Goal: Information Seeking & Learning: Learn about a topic

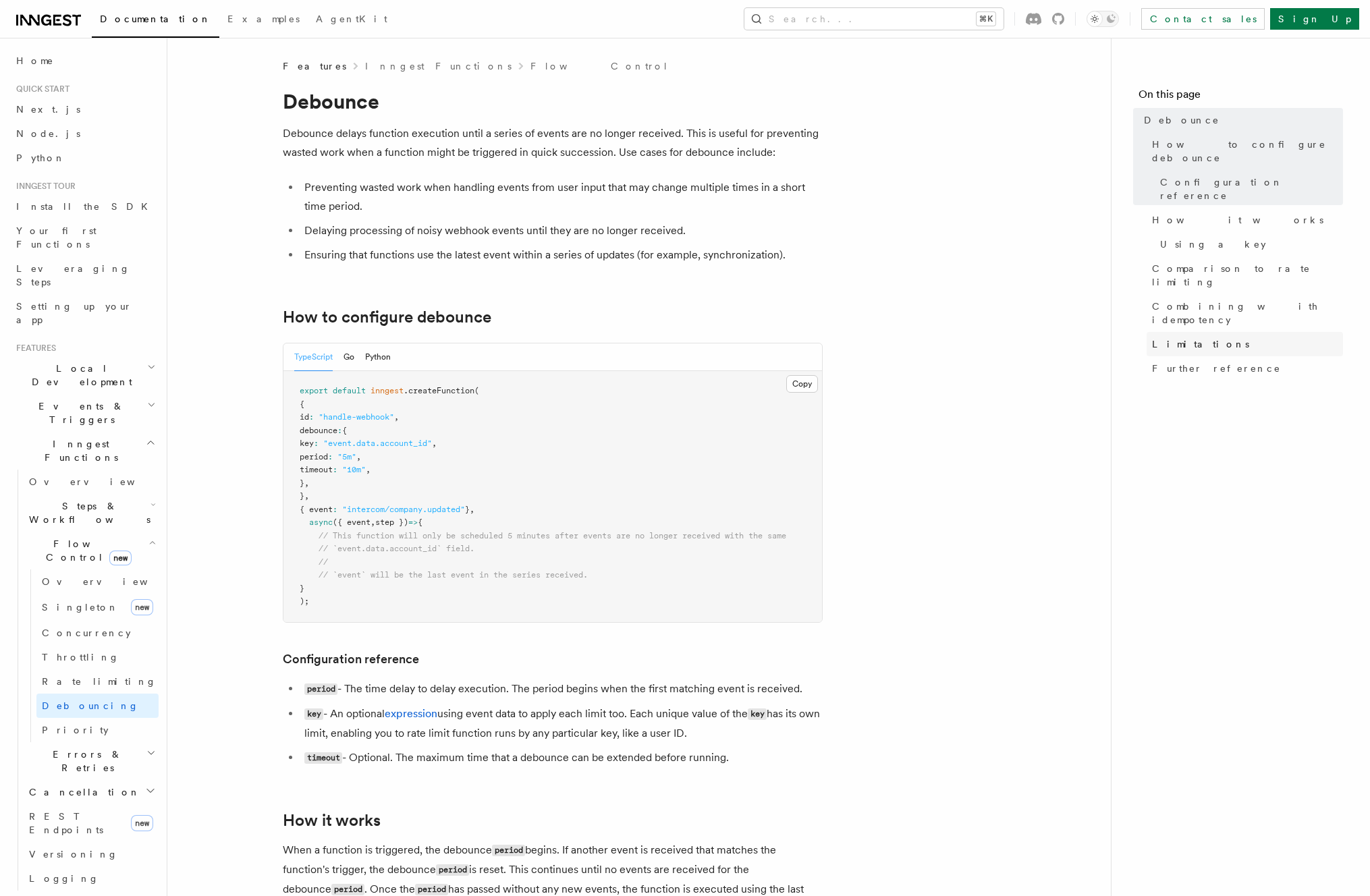
click at [1231, 332] on link "Limitations" at bounding box center [1244, 344] width 196 height 24
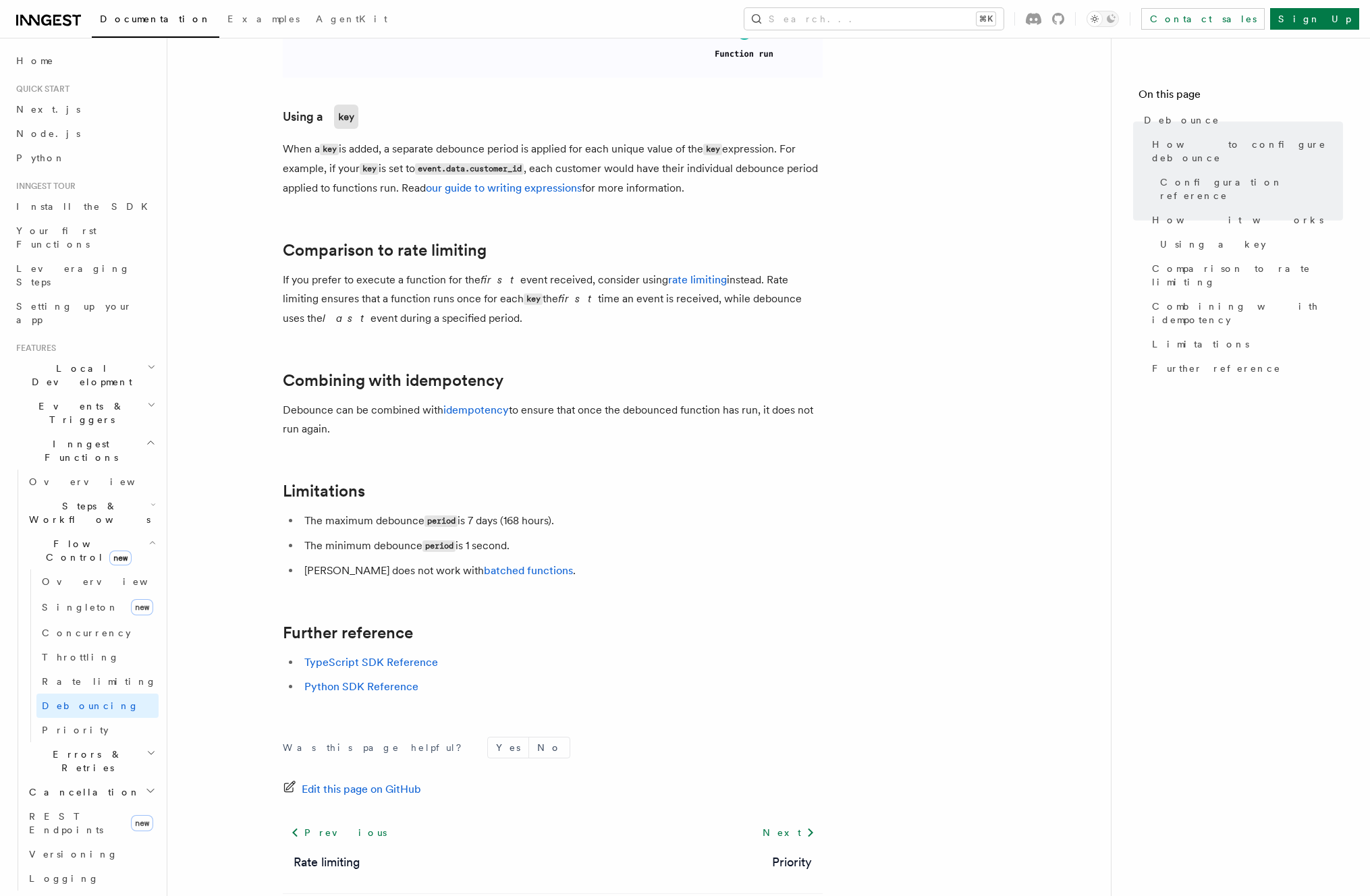
scroll to position [1232, 0]
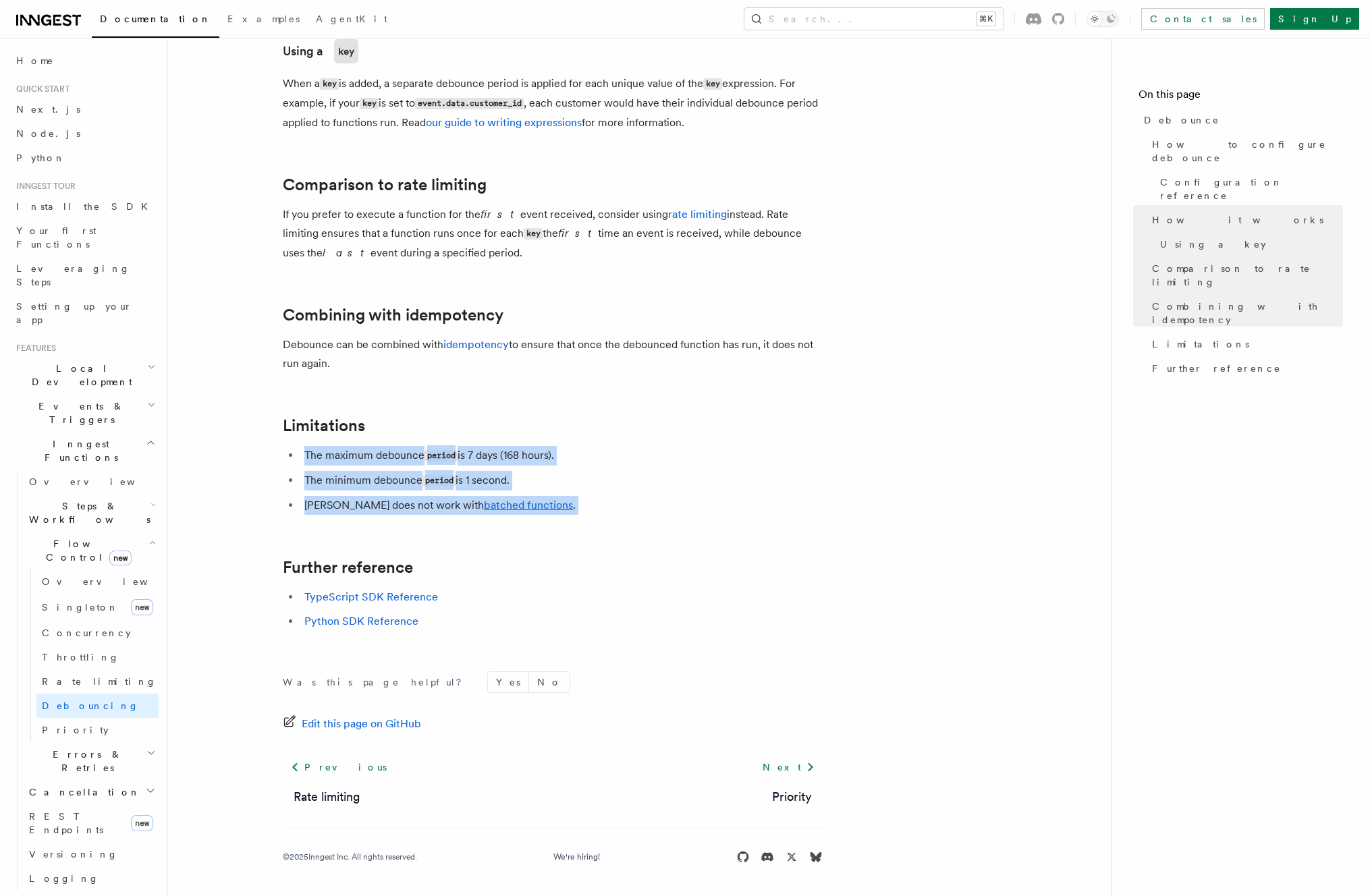
drag, startPoint x: 599, startPoint y: 433, endPoint x: 625, endPoint y: 518, distance: 88.9
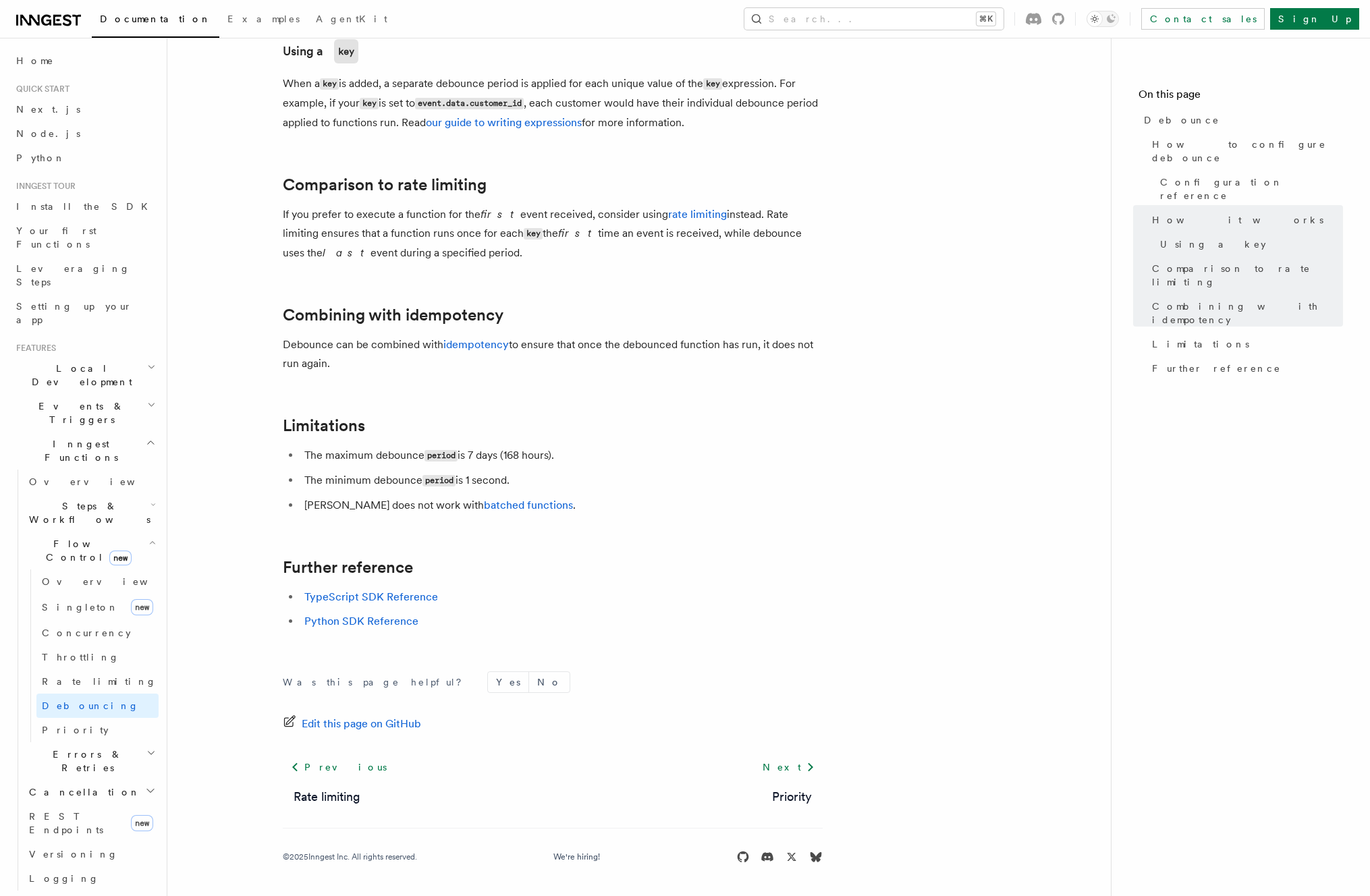
drag, startPoint x: 624, startPoint y: 515, endPoint x: 611, endPoint y: 489, distance: 29.1
click at [611, 489] on li "The minimum debounce period is 1 second." at bounding box center [561, 481] width 523 height 20
drag, startPoint x: 606, startPoint y: 484, endPoint x: 603, endPoint y: 457, distance: 27.2
click at [603, 457] on ul "The maximum debounce period is 7 days (168 hours). The minimum debounce period …" at bounding box center [553, 480] width 540 height 68
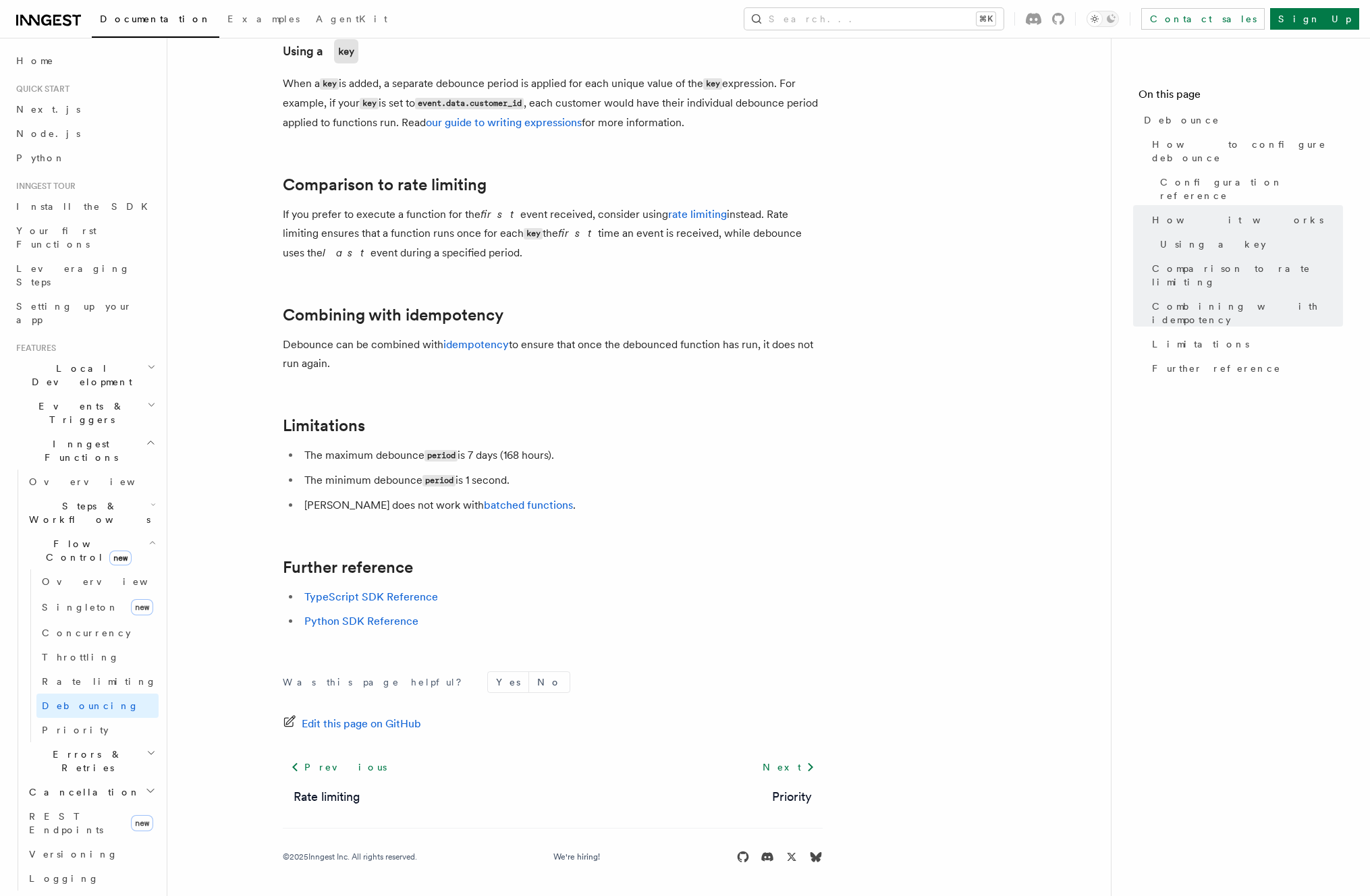
click at [603, 457] on li "The maximum debounce period is 7 days (168 hours)." at bounding box center [561, 456] width 523 height 20
click at [599, 446] on li "The maximum debounce period is 7 days (168 hours)." at bounding box center [561, 456] width 523 height 20
drag, startPoint x: 599, startPoint y: 446, endPoint x: 597, endPoint y: 439, distance: 7.3
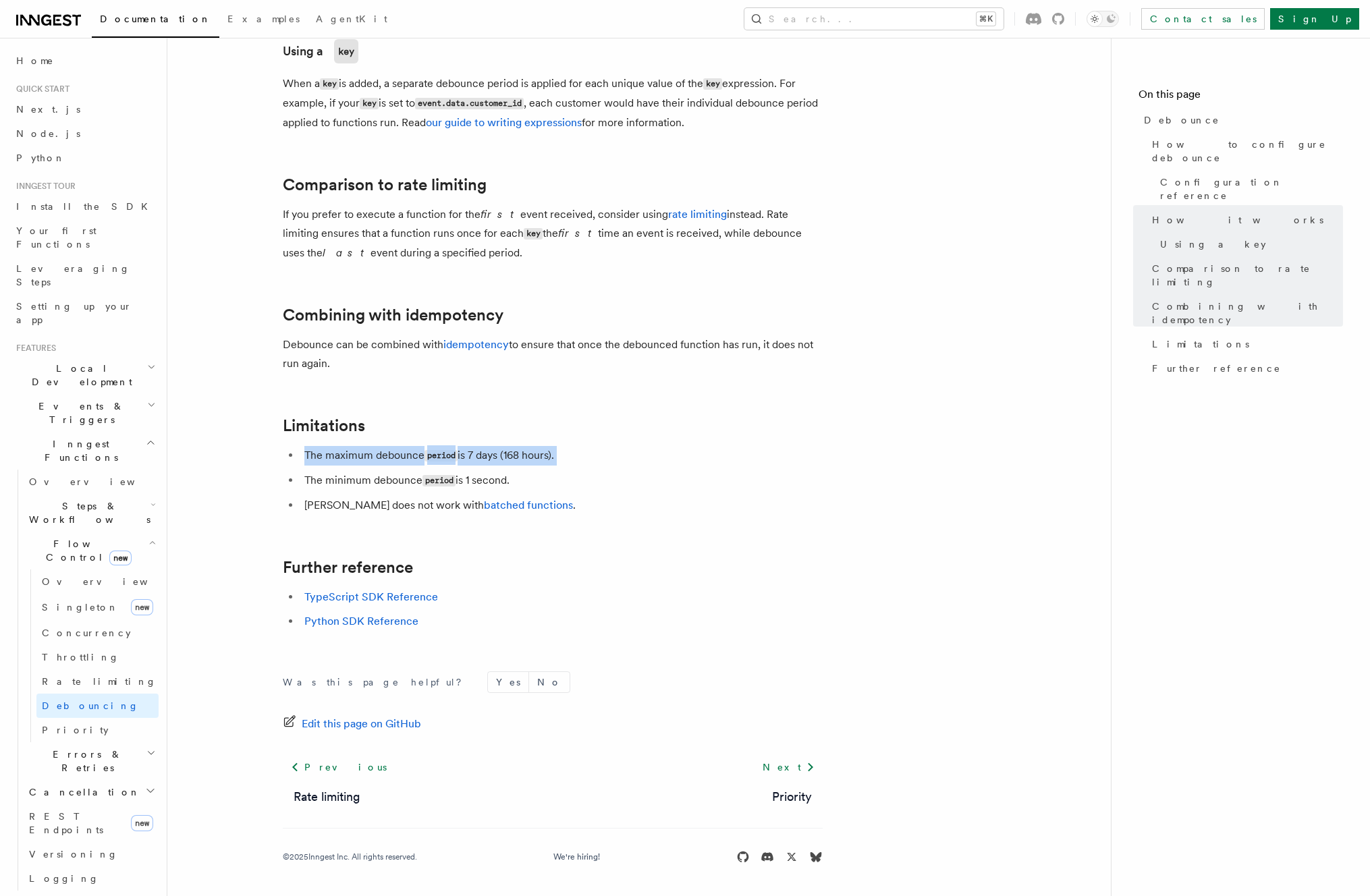
drag, startPoint x: 597, startPoint y: 439, endPoint x: 599, endPoint y: 456, distance: 17.1
click at [599, 456] on li "The maximum debounce period is 7 days (168 hours)." at bounding box center [561, 456] width 523 height 20
click at [598, 447] on li "The maximum debounce period is 7 days (168 hours)." at bounding box center [561, 456] width 523 height 20
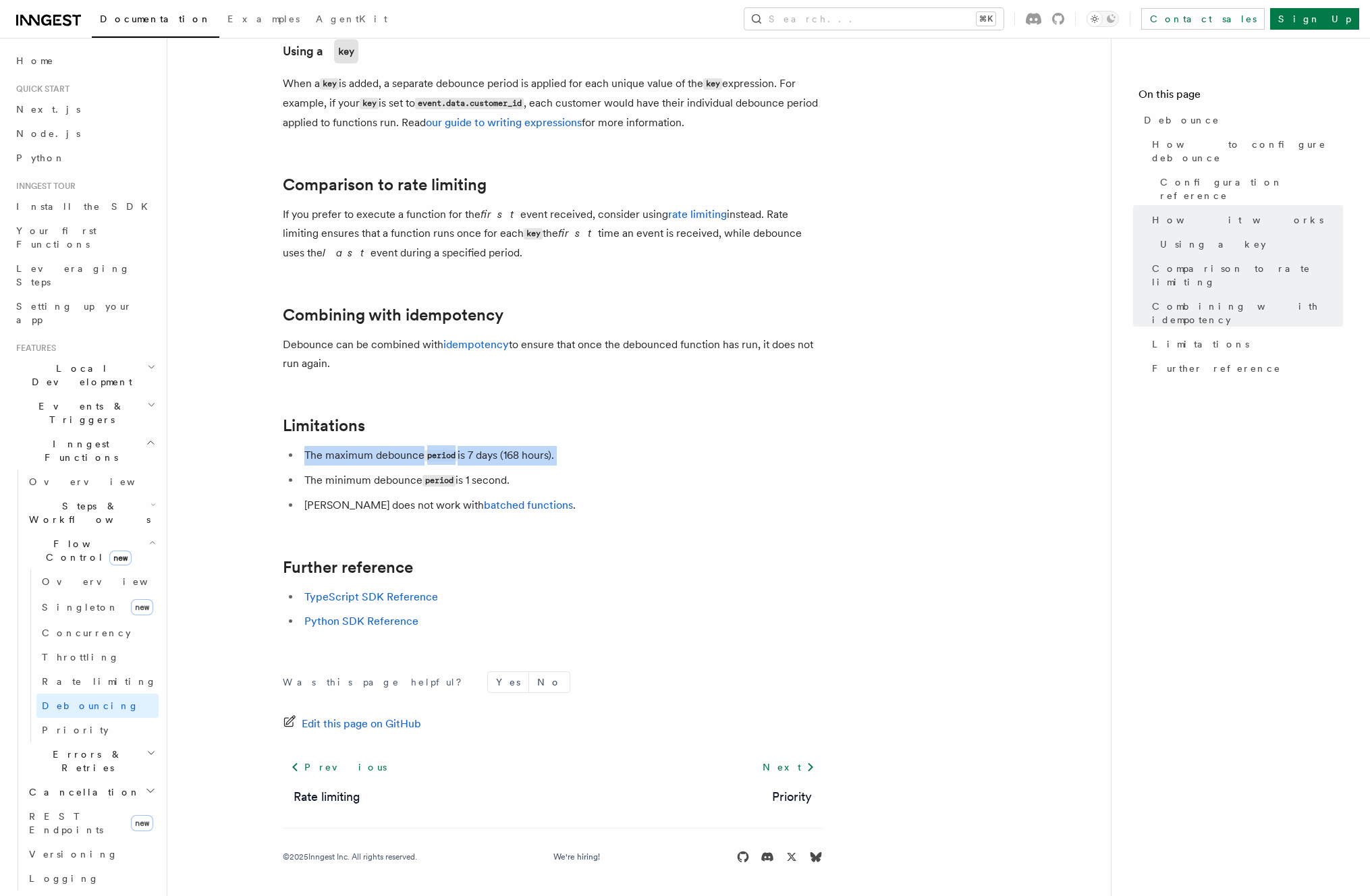
drag, startPoint x: 598, startPoint y: 447, endPoint x: 596, endPoint y: 440, distance: 7.3
drag, startPoint x: 596, startPoint y: 440, endPoint x: 596, endPoint y: 450, distance: 10.0
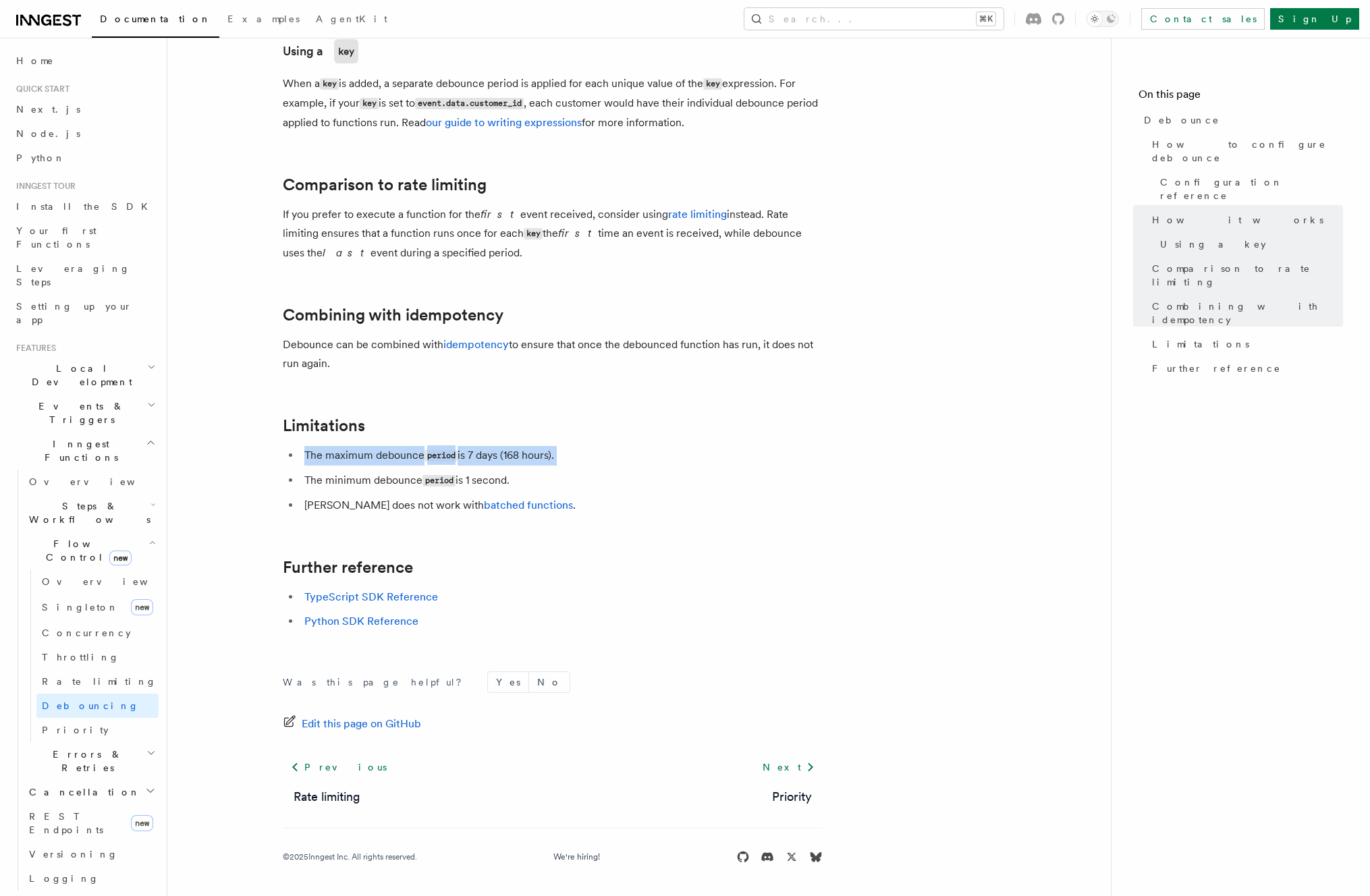
click at [596, 450] on li "The maximum debounce period is 7 days (168 hours)." at bounding box center [561, 456] width 523 height 20
click at [596, 456] on li "The maximum debounce period is 7 days (168 hours)." at bounding box center [561, 456] width 523 height 20
drag, startPoint x: 596, startPoint y: 456, endPoint x: 594, endPoint y: 445, distance: 11.2
click at [594, 446] on li "The maximum debounce period is 7 days (168 hours)." at bounding box center [561, 456] width 523 height 20
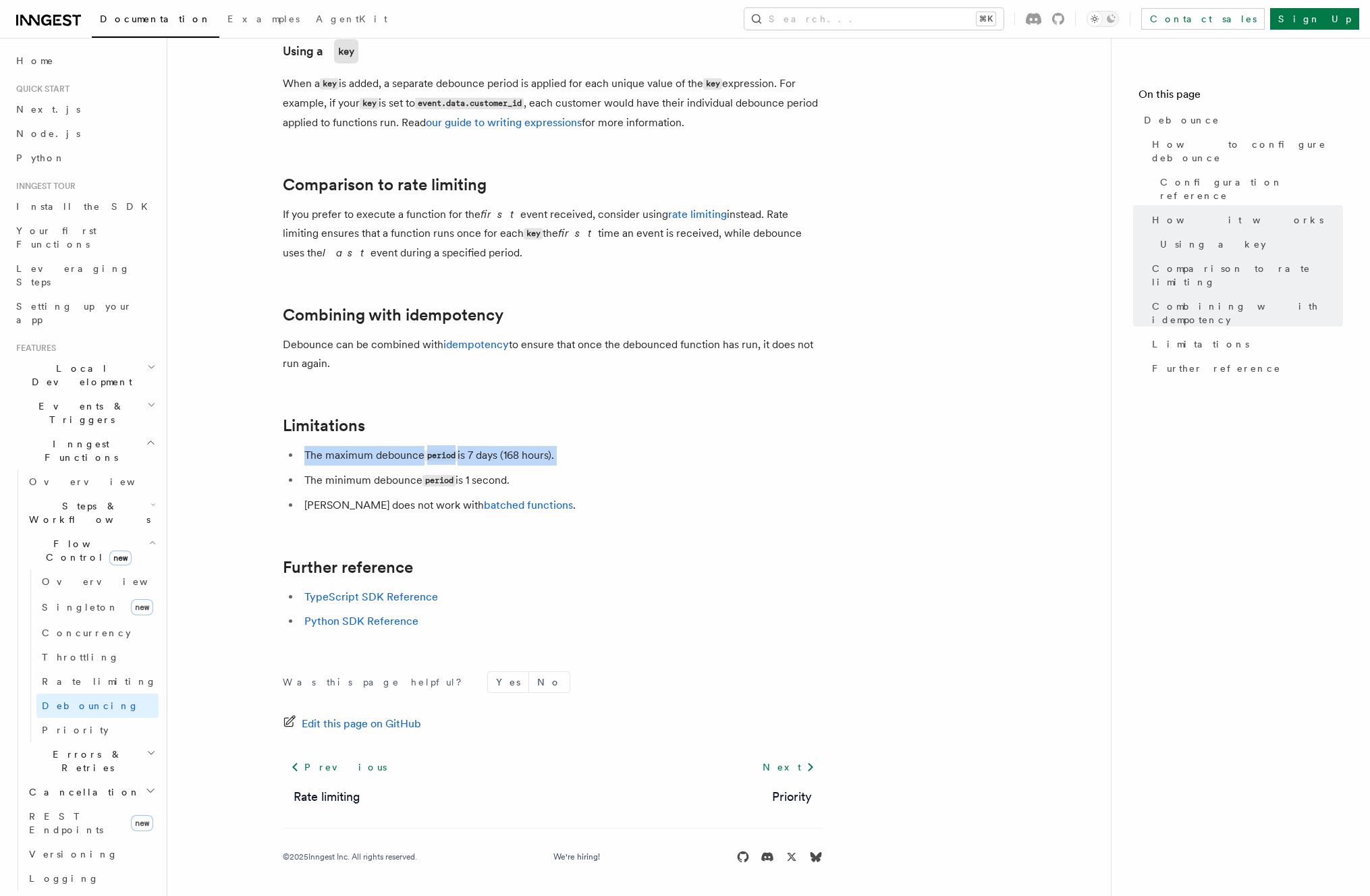
click at [594, 446] on li "The maximum debounce period is 7 days (168 hours)." at bounding box center [561, 456] width 523 height 20
drag, startPoint x: 593, startPoint y: 441, endPoint x: 594, endPoint y: 453, distance: 12.0
click at [594, 453] on li "The maximum debounce period is 7 days (168 hours)." at bounding box center [561, 456] width 523 height 20
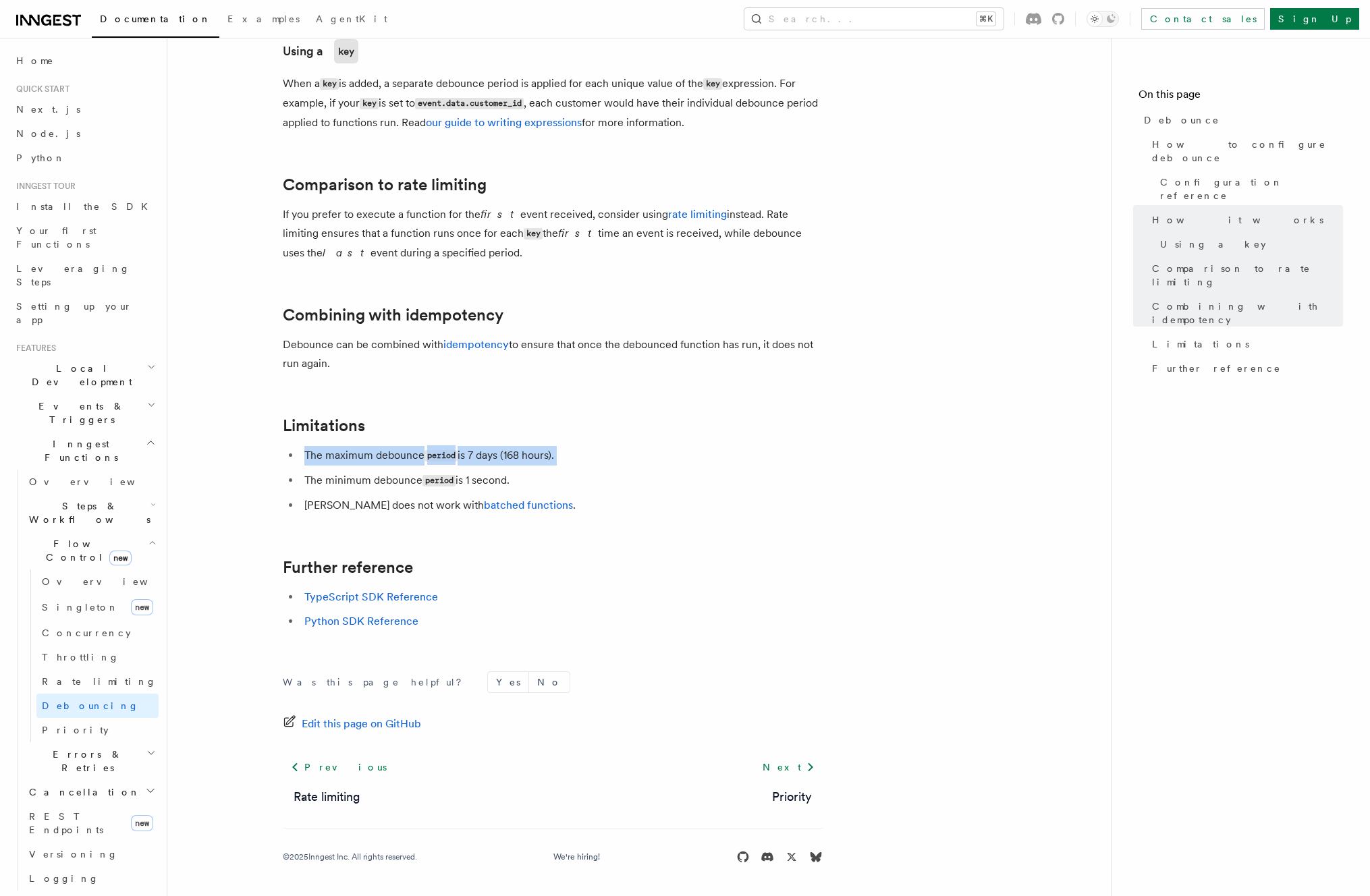
drag, startPoint x: 594, startPoint y: 453, endPoint x: 593, endPoint y: 442, distance: 11.0
drag, startPoint x: 590, startPoint y: 408, endPoint x: 588, endPoint y: 399, distance: 9.2
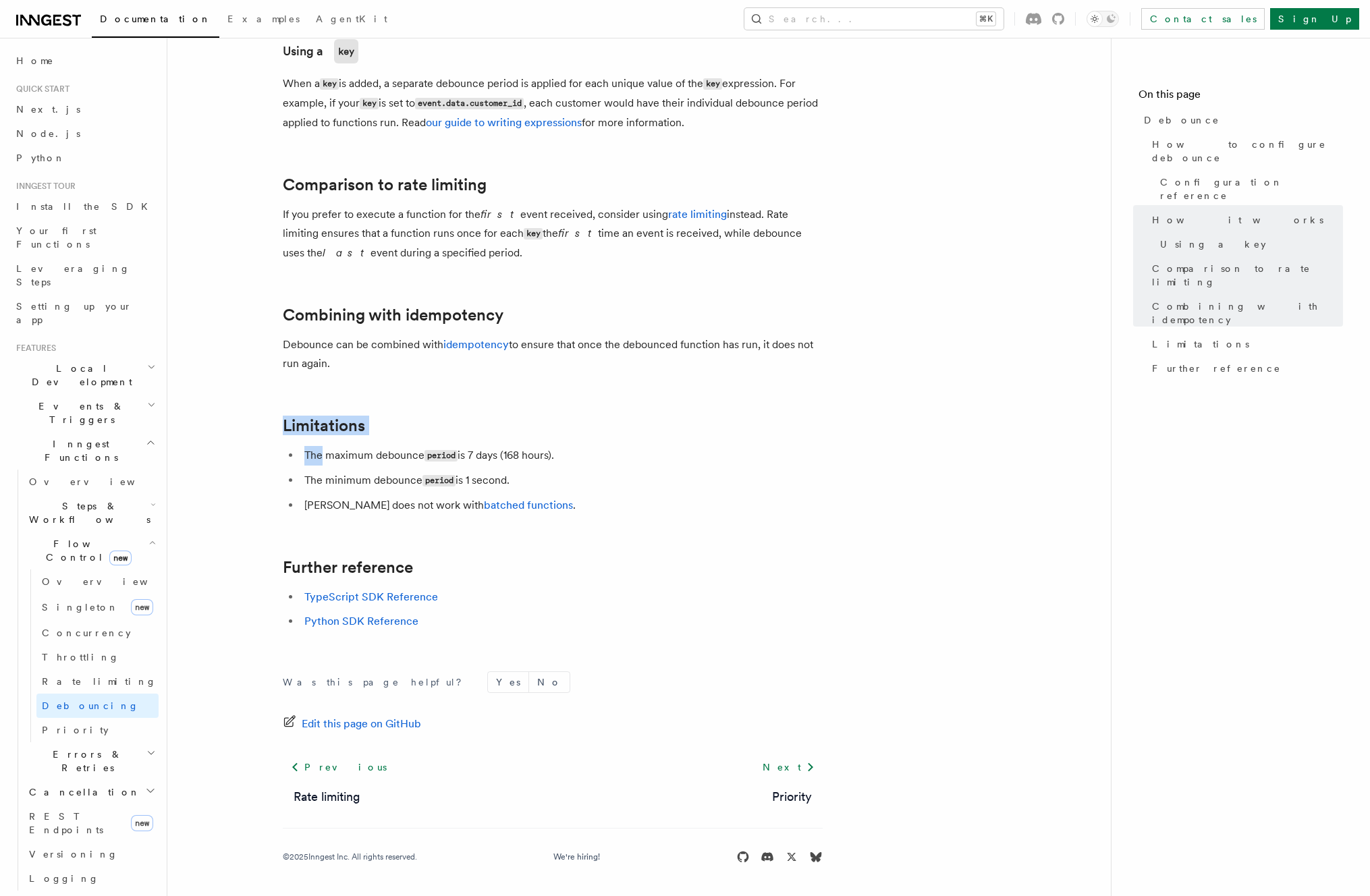
drag, startPoint x: 588, startPoint y: 399, endPoint x: 592, endPoint y: 424, distance: 25.3
click at [592, 424] on h2 "Limitations" at bounding box center [553, 425] width 540 height 19
drag, startPoint x: 592, startPoint y: 424, endPoint x: 595, endPoint y: 448, distance: 24.2
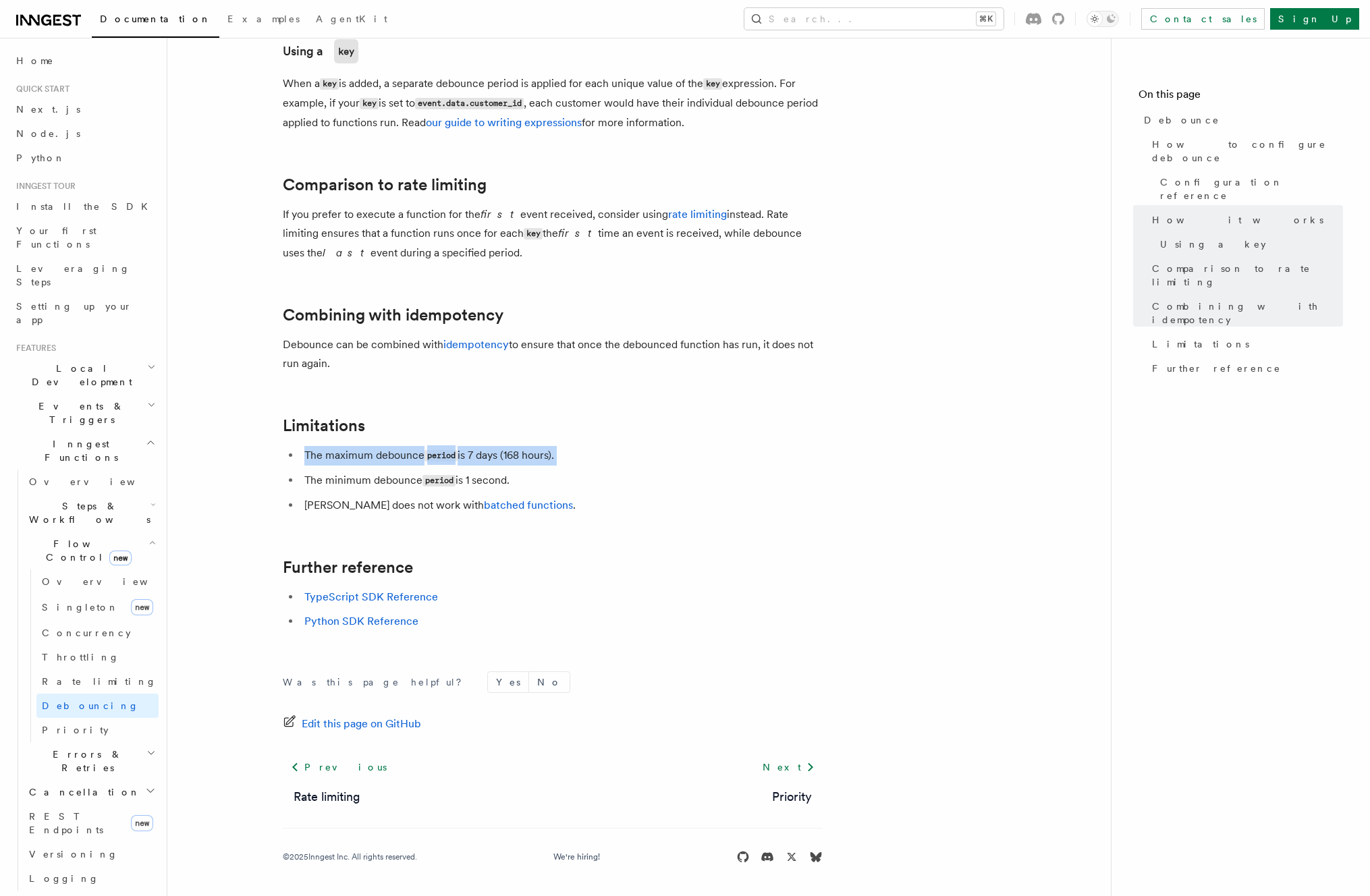
click at [595, 448] on li "The maximum debounce period is 7 days (168 hours)." at bounding box center [561, 456] width 523 height 20
drag, startPoint x: 593, startPoint y: 442, endPoint x: 600, endPoint y: 462, distance: 21.2
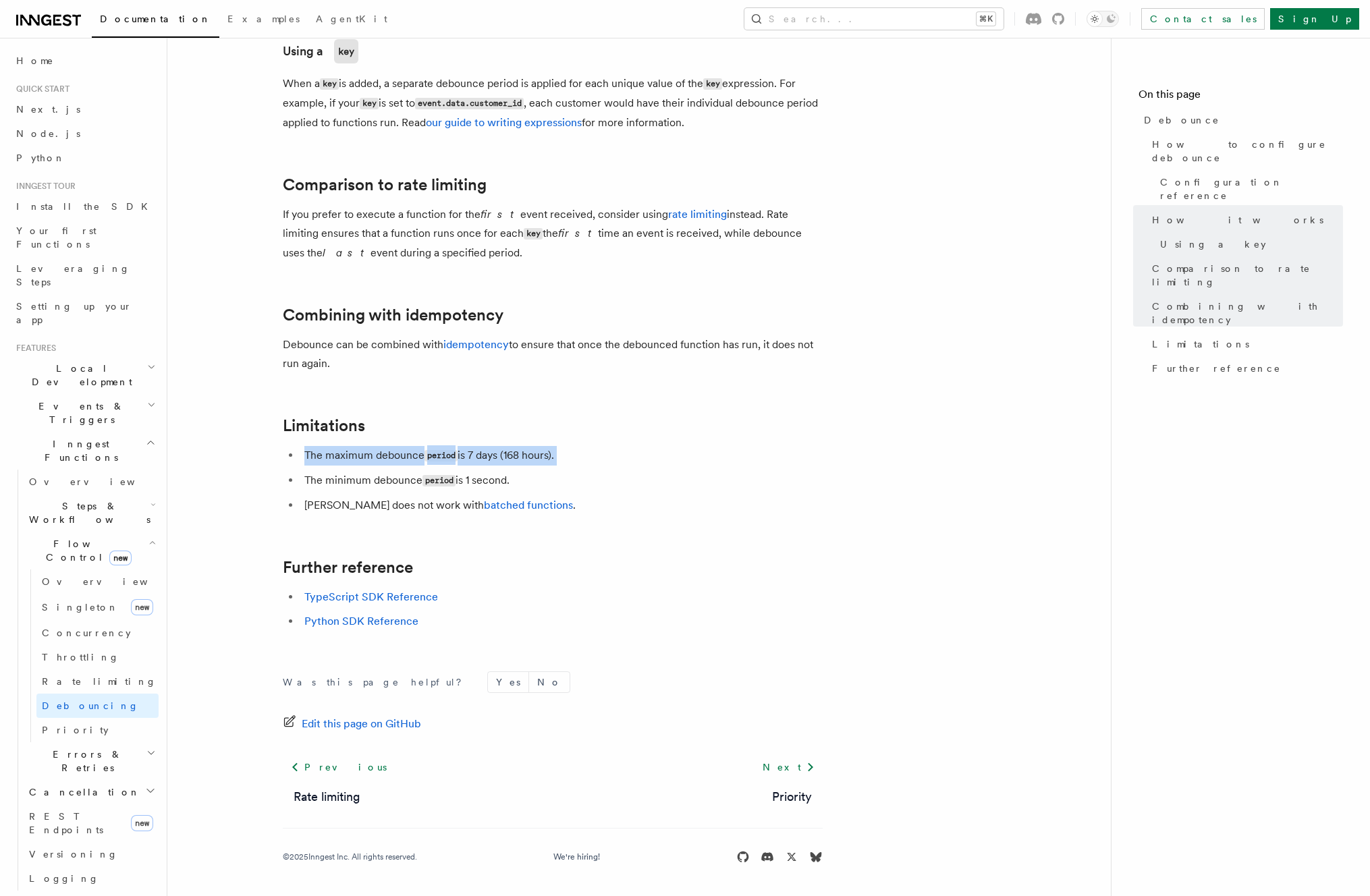
click at [600, 462] on li "The maximum debounce period is 7 days (168 hours)." at bounding box center [561, 456] width 523 height 20
click at [599, 491] on ul "The maximum debounce period is 7 days (168 hours). The minimum debounce period …" at bounding box center [553, 480] width 540 height 68
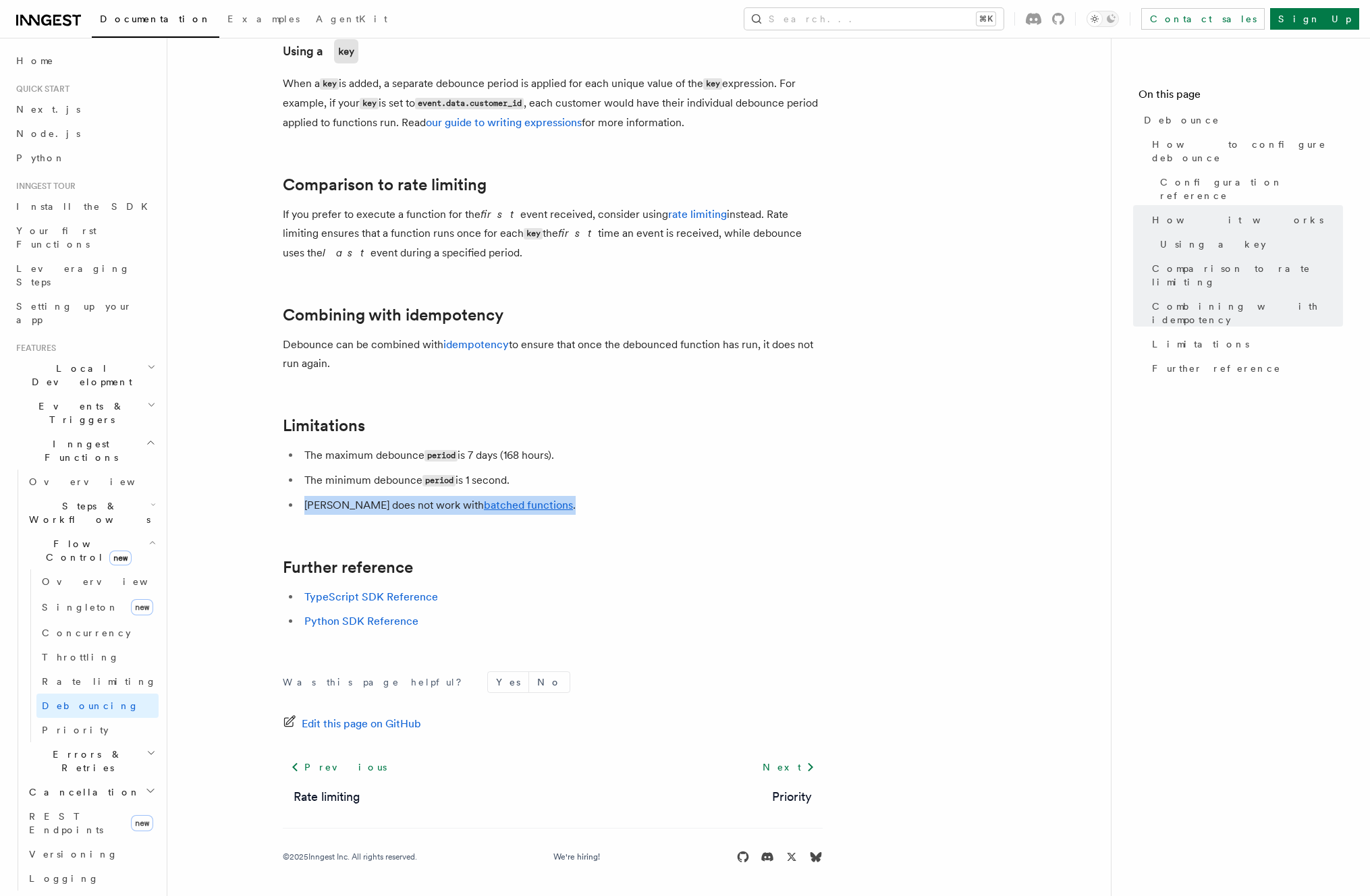
drag, startPoint x: 598, startPoint y: 519, endPoint x: 597, endPoint y: 498, distance: 21.0
click at [597, 498] on li "[PERSON_NAME] does not work with batched functions ." at bounding box center [561, 505] width 523 height 19
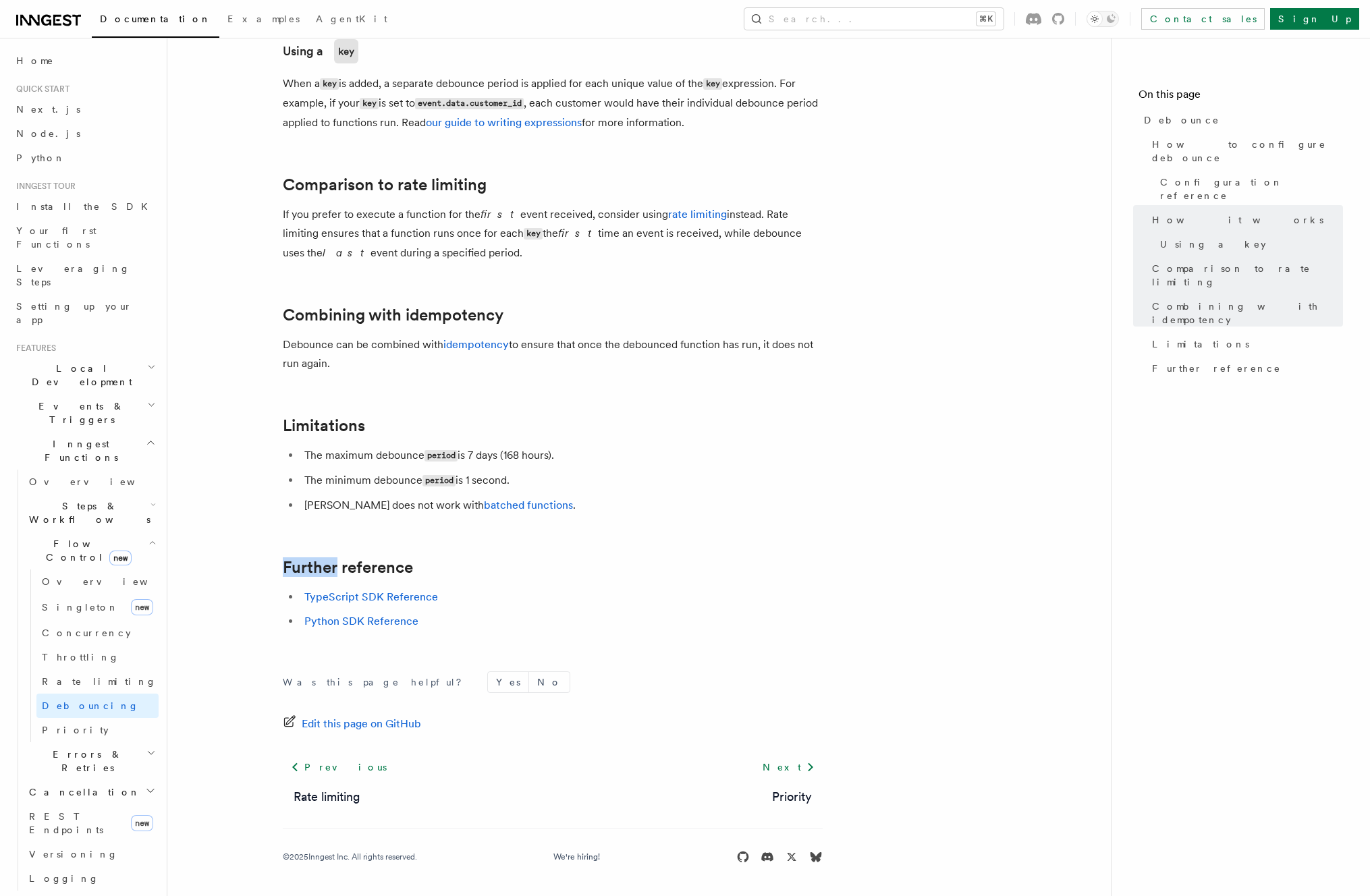
drag, startPoint x: 597, startPoint y: 498, endPoint x: 594, endPoint y: 481, distance: 17.3
click at [594, 481] on ul "The maximum debounce period is 7 days (168 hours). The minimum debounce period …" at bounding box center [553, 480] width 540 height 68
click at [594, 481] on li "The minimum debounce period is 1 second." at bounding box center [561, 481] width 523 height 20
click at [87, 594] on link "Singleton new" at bounding box center [97, 607] width 122 height 27
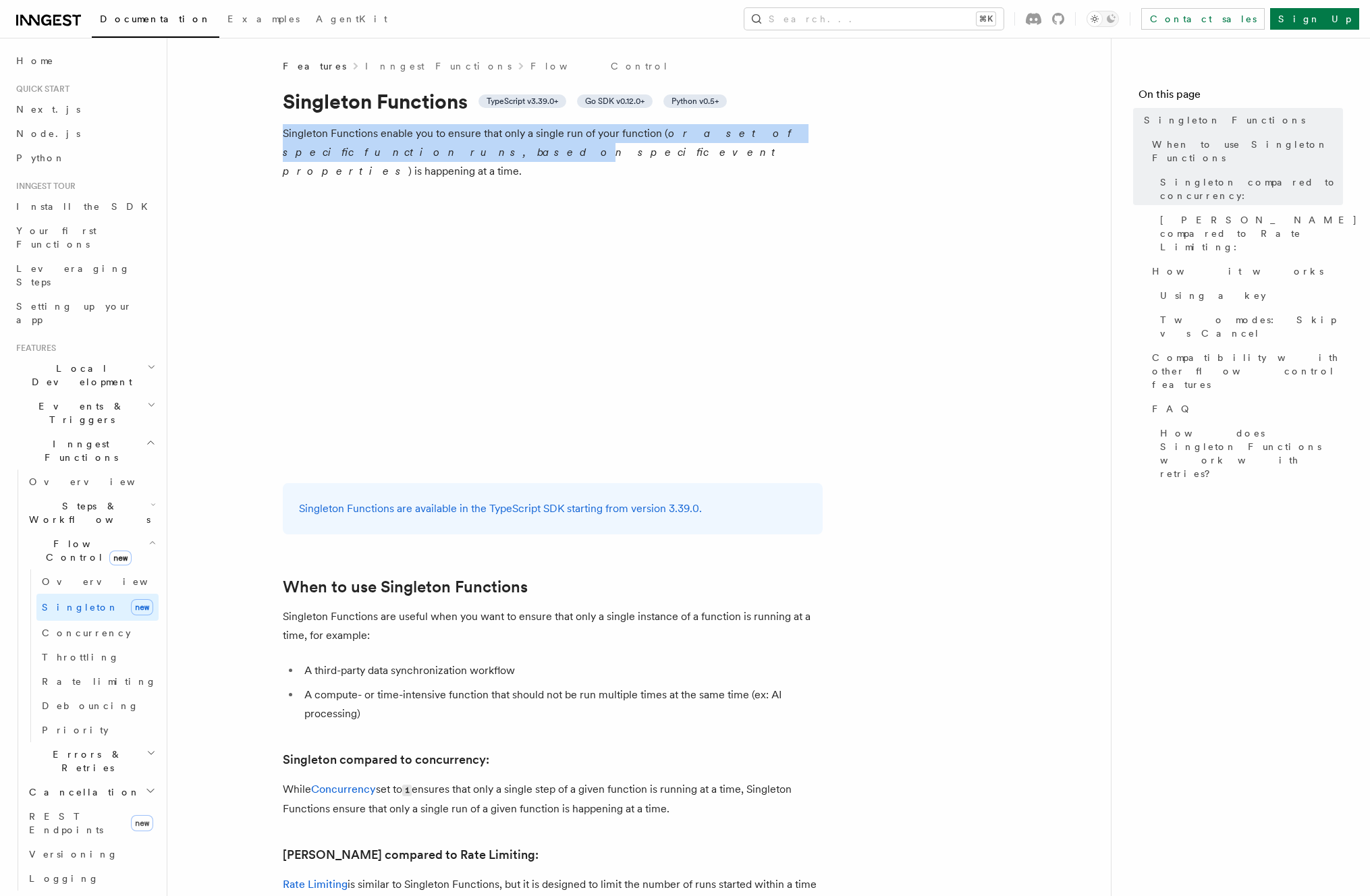
drag, startPoint x: 266, startPoint y: 126, endPoint x: 319, endPoint y: 157, distance: 61.4
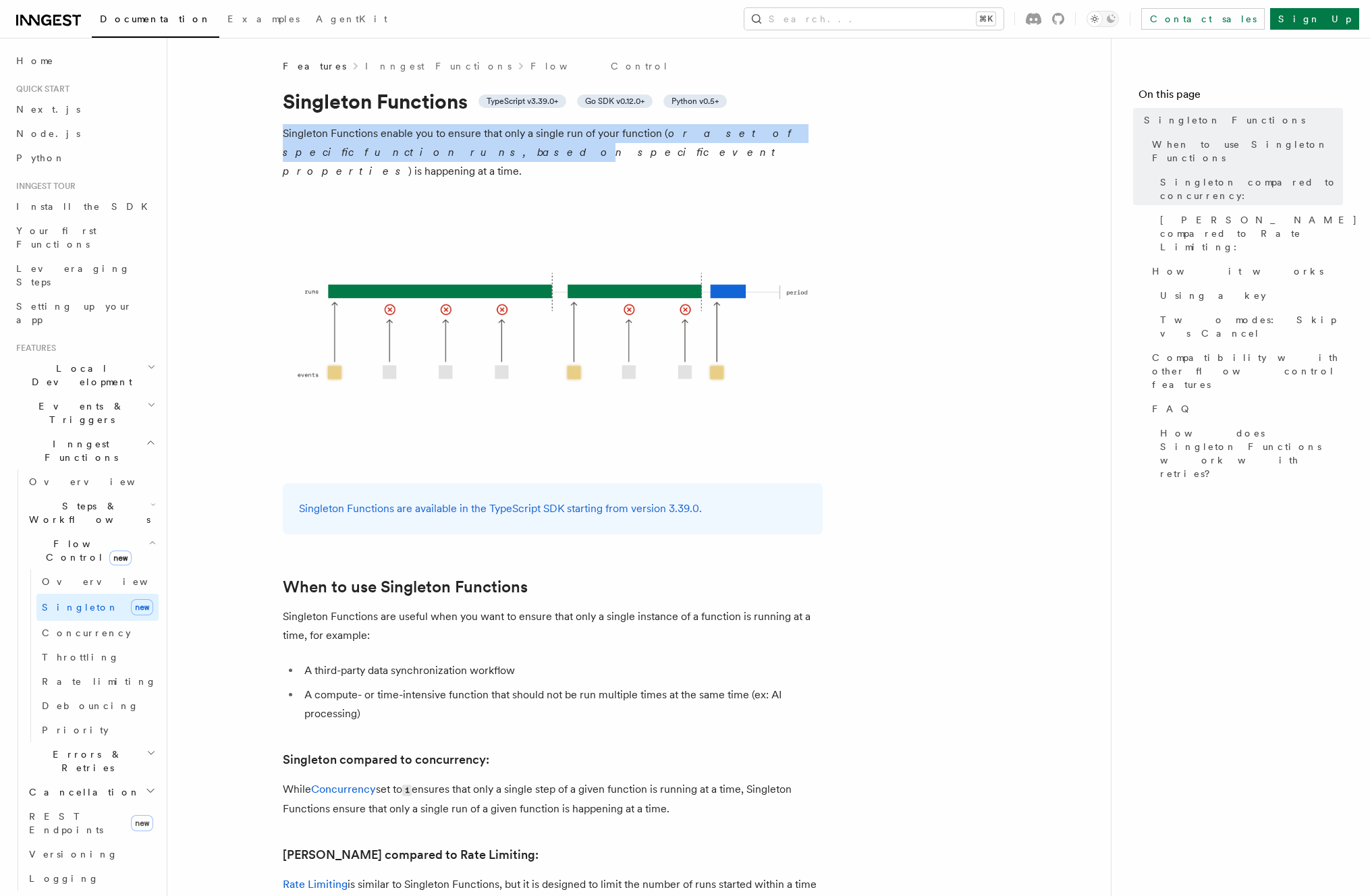
click at [319, 157] on em "or a set of specific function runs, based on specific event properties" at bounding box center [540, 152] width 515 height 51
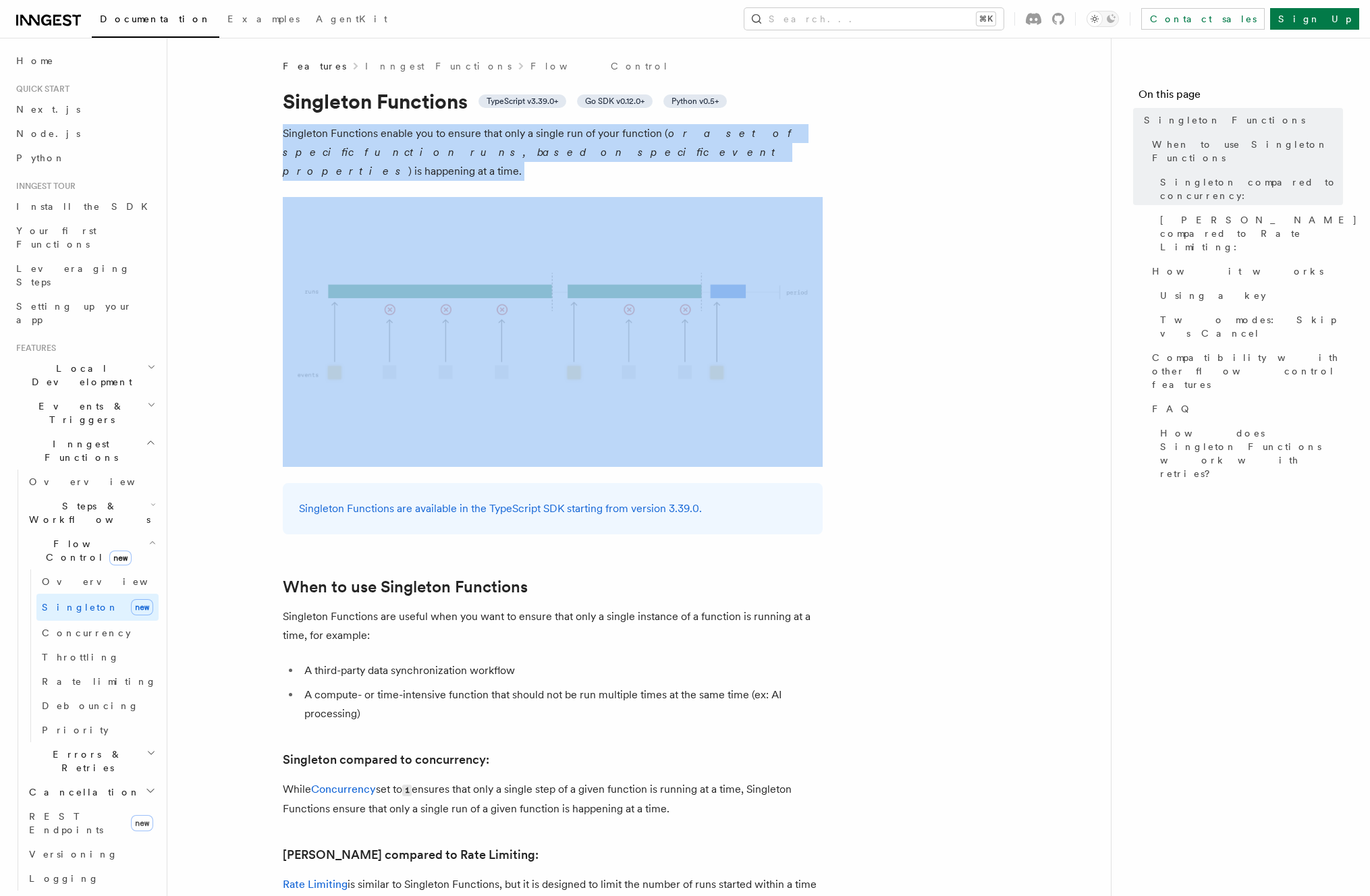
drag, startPoint x: 319, startPoint y: 170, endPoint x: 272, endPoint y: 135, distance: 58.6
drag, startPoint x: 272, startPoint y: 135, endPoint x: 291, endPoint y: 165, distance: 35.5
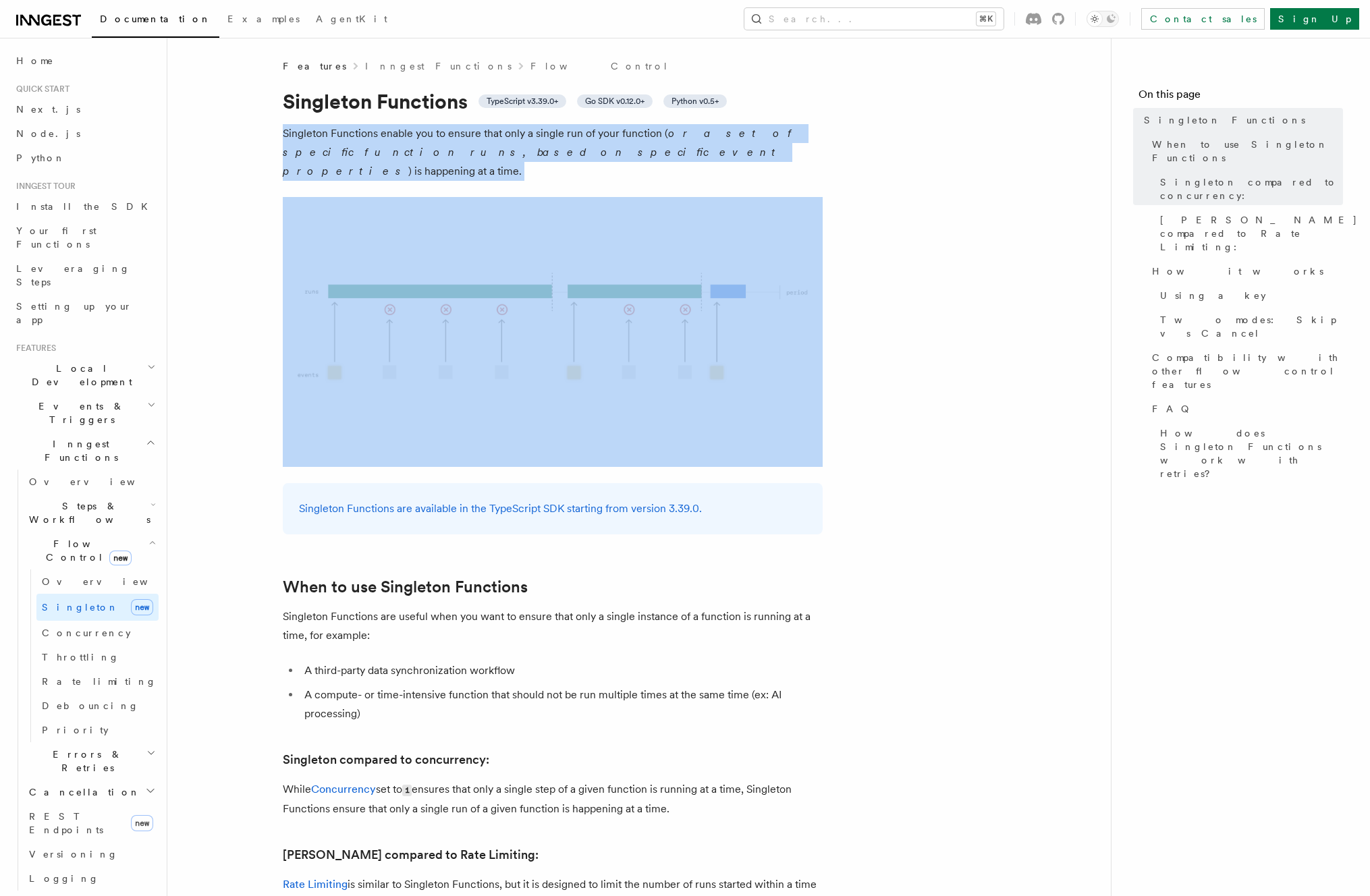
drag, startPoint x: 357, startPoint y: 164, endPoint x: 258, endPoint y: 132, distance: 104.0
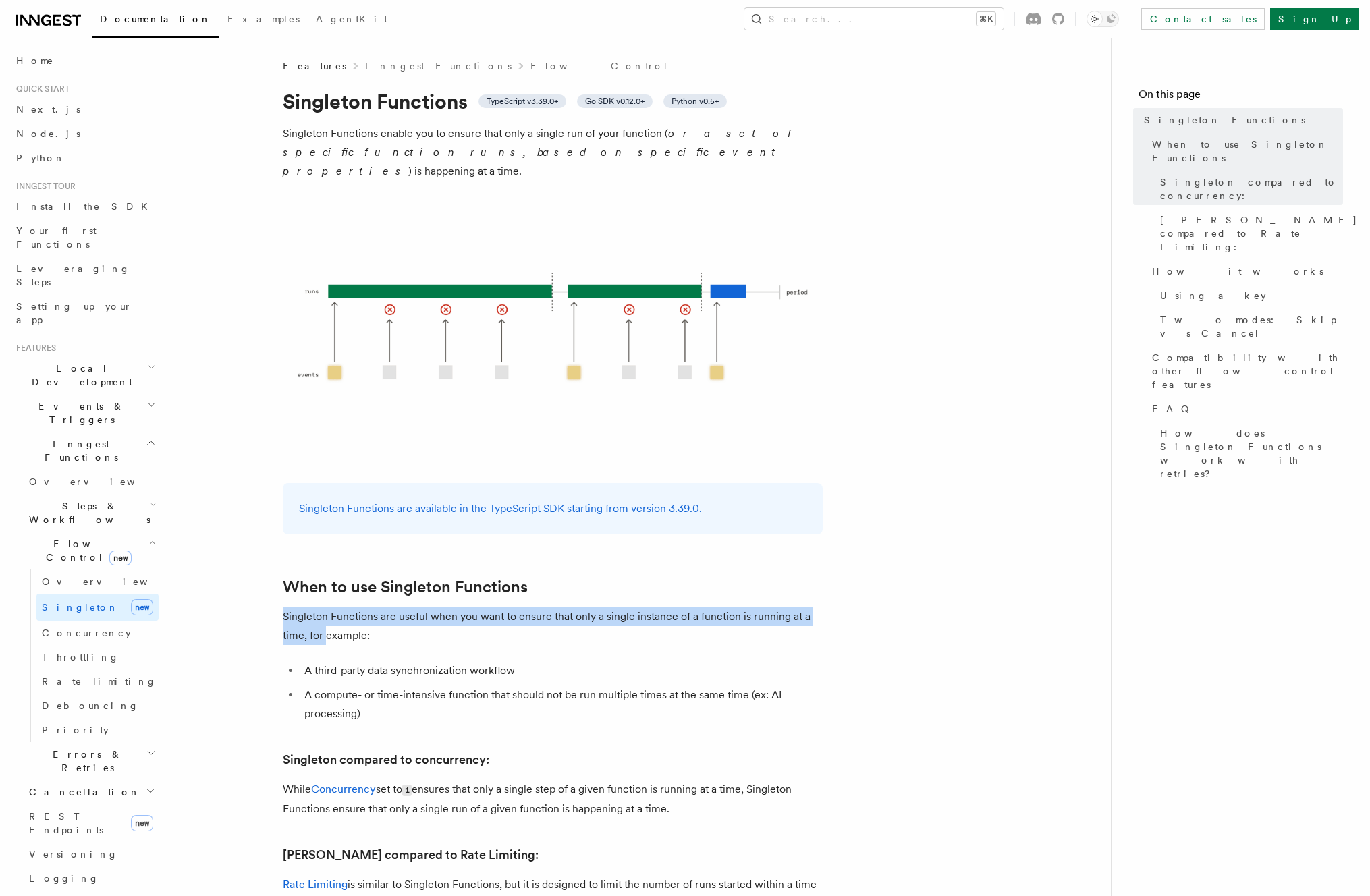
drag, startPoint x: 283, startPoint y: 608, endPoint x: 326, endPoint y: 612, distance: 43.2
drag, startPoint x: 429, startPoint y: 615, endPoint x: 288, endPoint y: 599, distance: 141.9
click at [288, 607] on p "Singleton Functions are useful when you want to ensure that only a single insta…" at bounding box center [553, 626] width 540 height 38
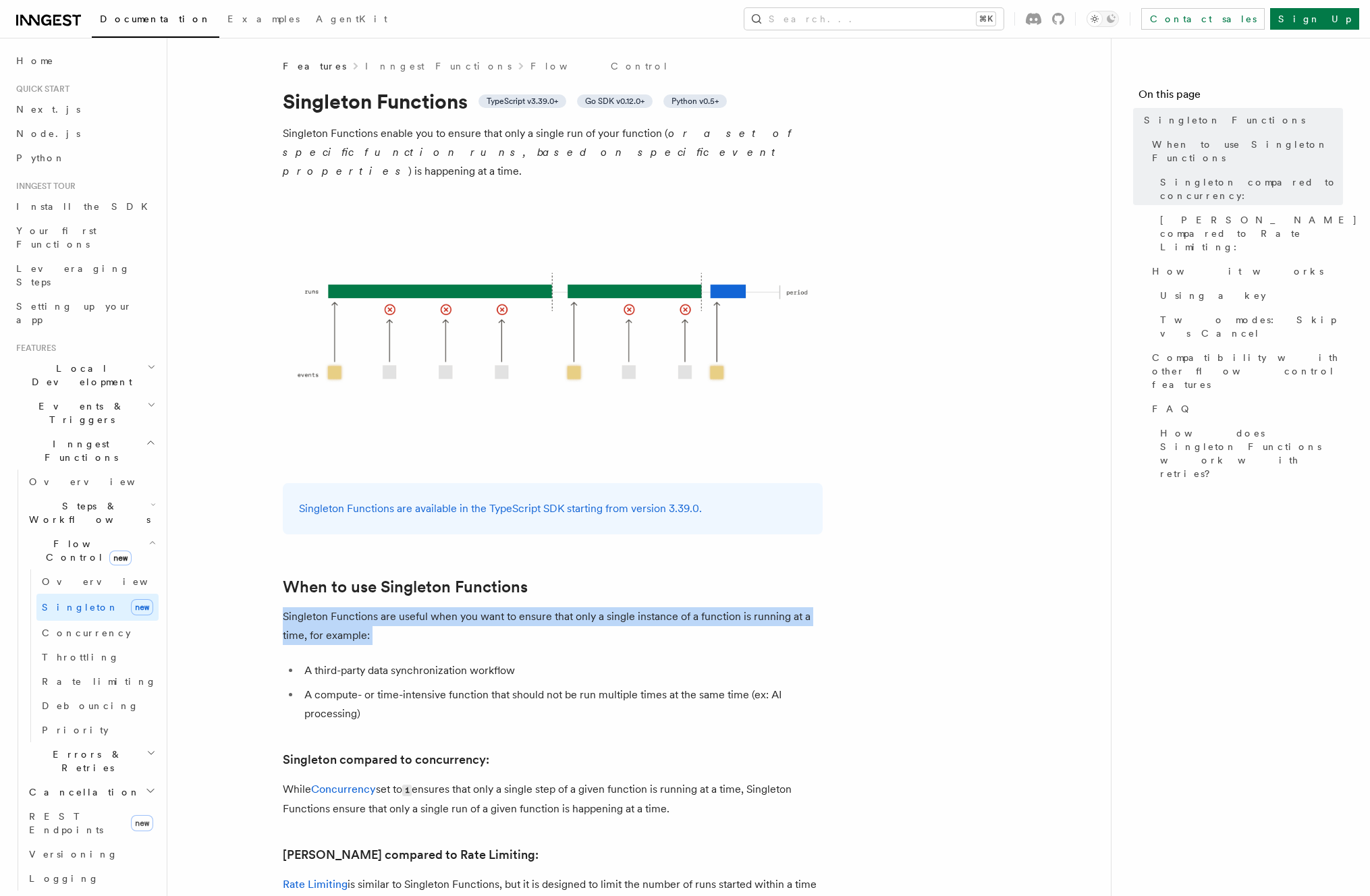
drag, startPoint x: 288, startPoint y: 599, endPoint x: 373, endPoint y: 617, distance: 86.9
click at [373, 617] on p "Singleton Functions are useful when you want to ensure that only a single insta…" at bounding box center [553, 626] width 540 height 38
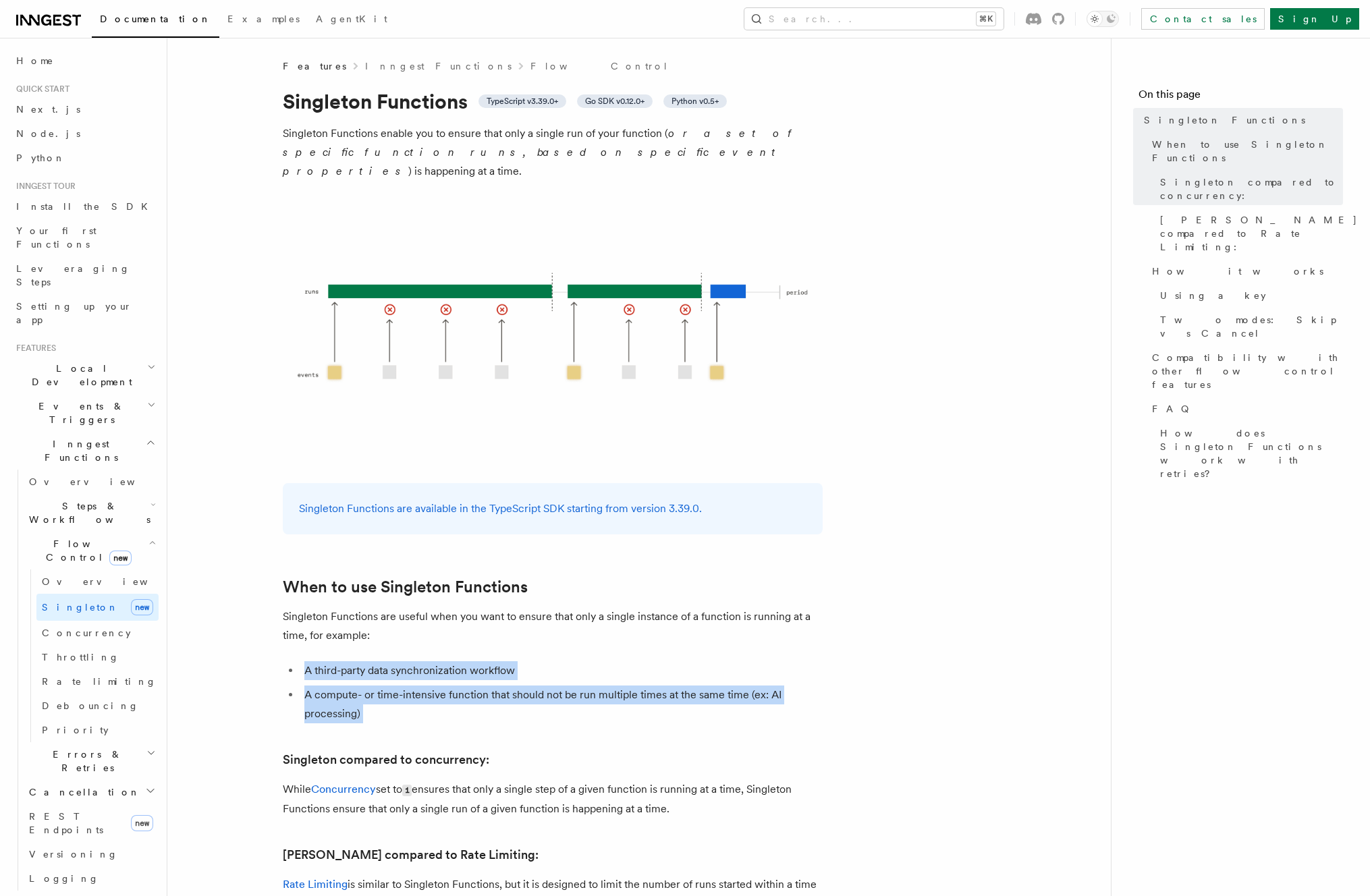
drag, startPoint x: 393, startPoint y: 637, endPoint x: 452, endPoint y: 723, distance: 104.3
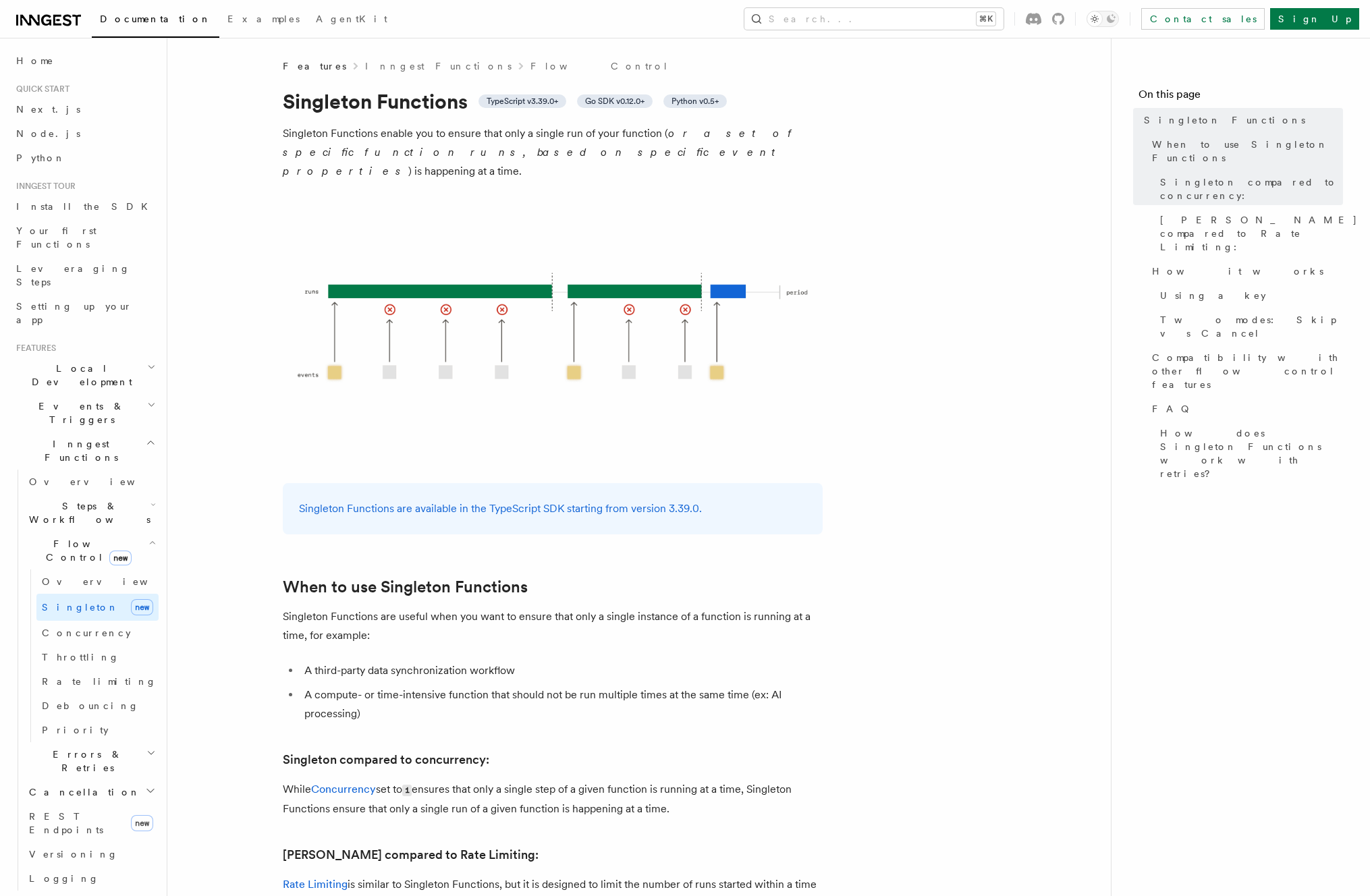
click at [568, 661] on li "A third-party data synchronization workflow" at bounding box center [561, 670] width 523 height 19
drag, startPoint x: 568, startPoint y: 653, endPoint x: 542, endPoint y: 626, distance: 37.5
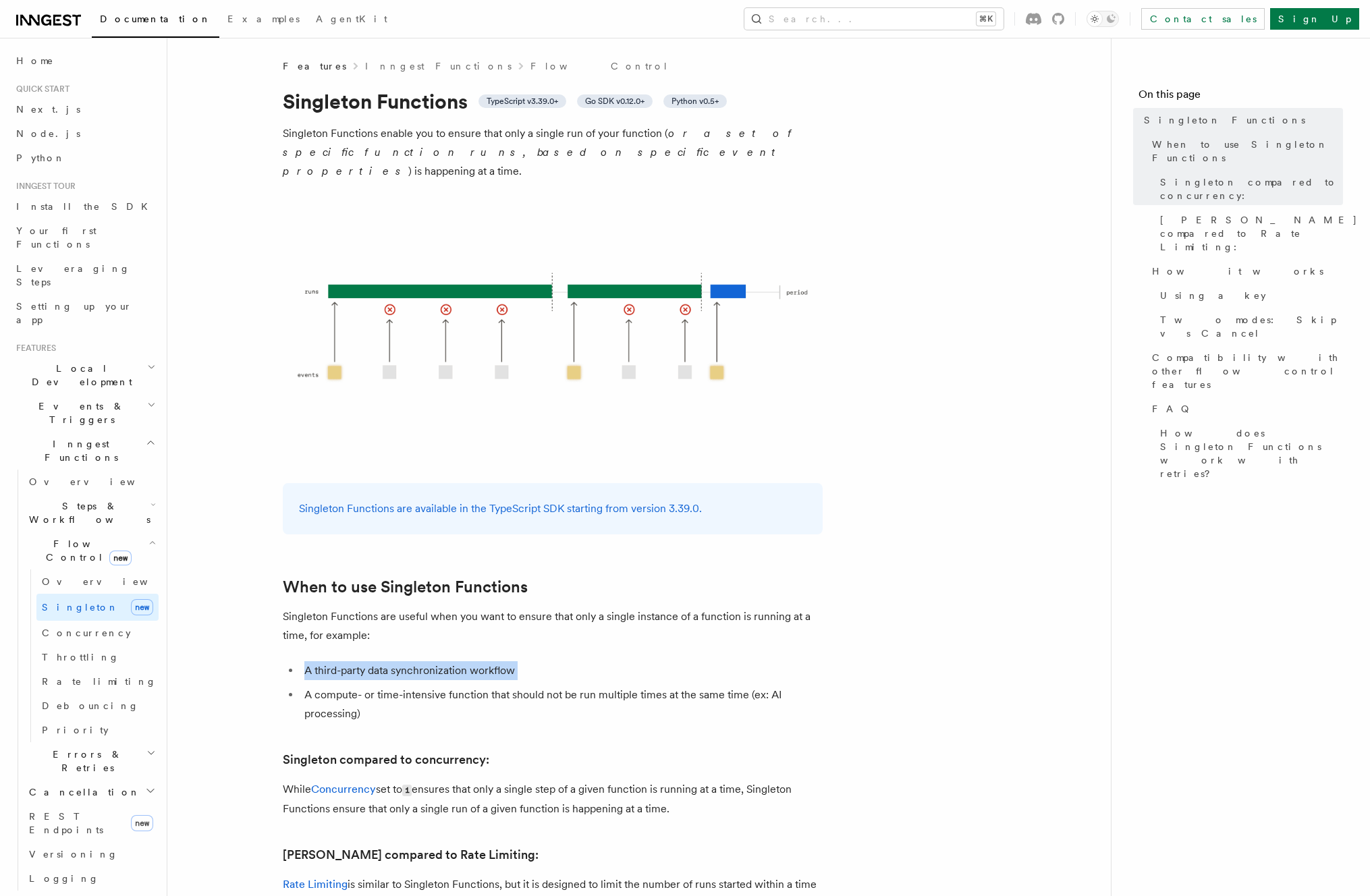
drag, startPoint x: 548, startPoint y: 642, endPoint x: 556, endPoint y: 656, distance: 16.1
click at [556, 661] on li "A third-party data synchronization workflow" at bounding box center [561, 670] width 523 height 19
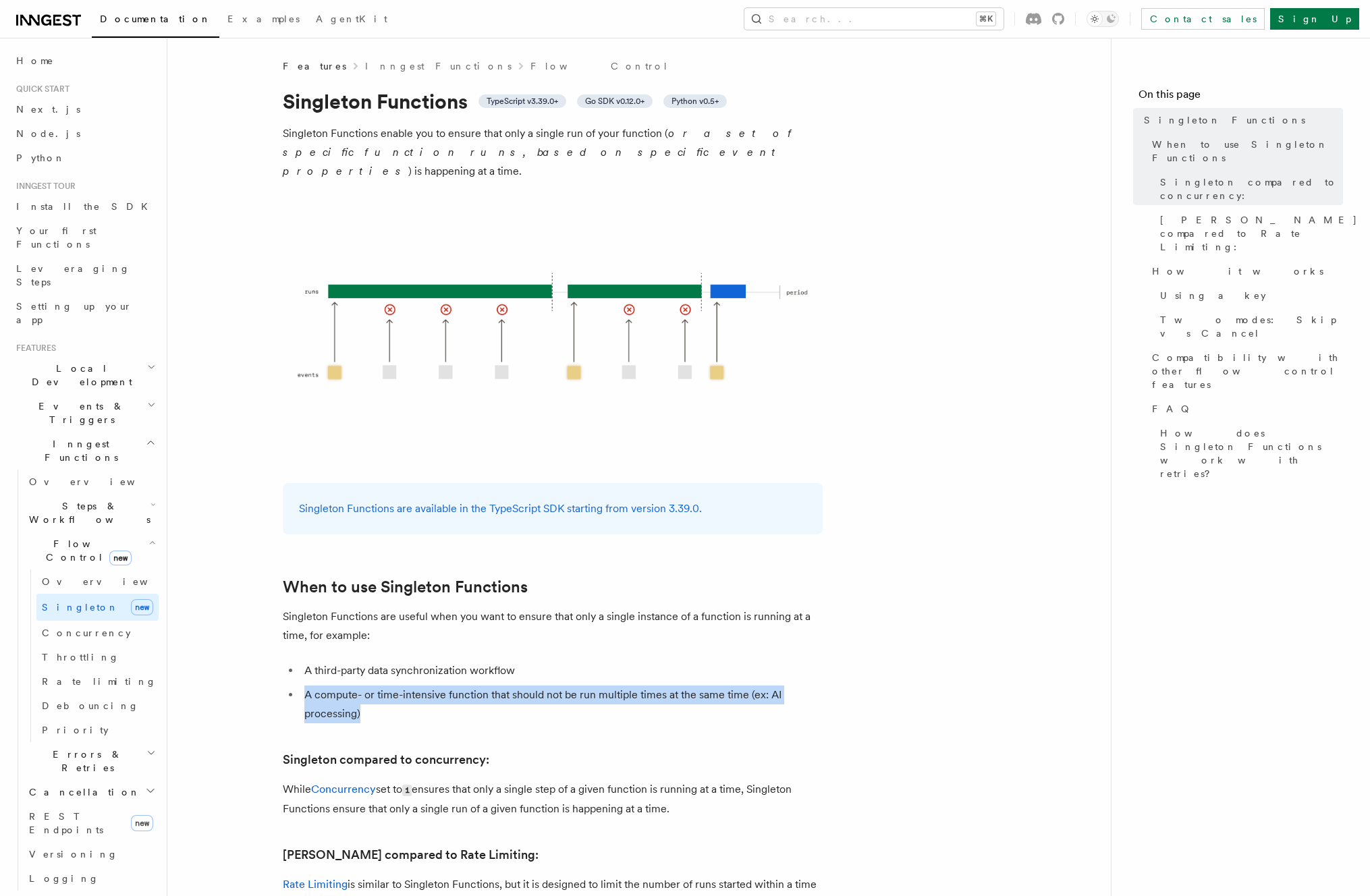
drag, startPoint x: 540, startPoint y: 680, endPoint x: 518, endPoint y: 701, distance: 30.4
click at [519, 701] on ul "A third-party data synchronization workflow A compute- or time-intensive functi…" at bounding box center [553, 692] width 540 height 62
click at [518, 701] on li "A compute- or time-intensive function that should not be run multiple times at …" at bounding box center [561, 704] width 523 height 38
drag, startPoint x: 518, startPoint y: 701, endPoint x: 550, endPoint y: 666, distance: 47.4
click at [550, 685] on li "A compute- or time-intensive function that should not be run multiple times at …" at bounding box center [561, 704] width 523 height 38
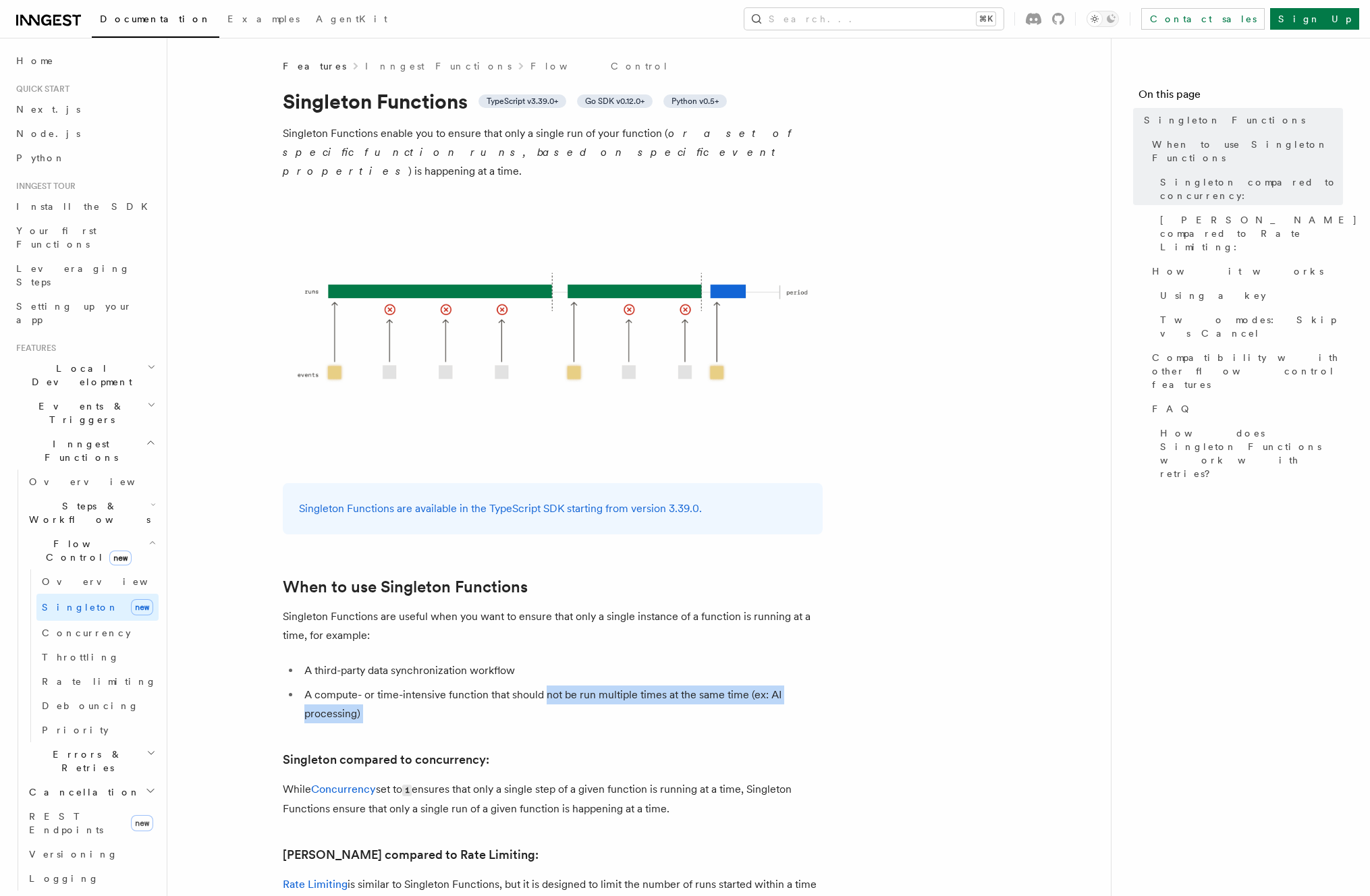
click at [550, 685] on li "A compute- or time-intensive function that should not be run multiple times at …" at bounding box center [561, 704] width 523 height 38
drag, startPoint x: 527, startPoint y: 751, endPoint x: 615, endPoint y: 790, distance: 96.3
click at [618, 791] on p "While Concurrency set to 1 ensures that only a single step of a given function …" at bounding box center [553, 799] width 540 height 39
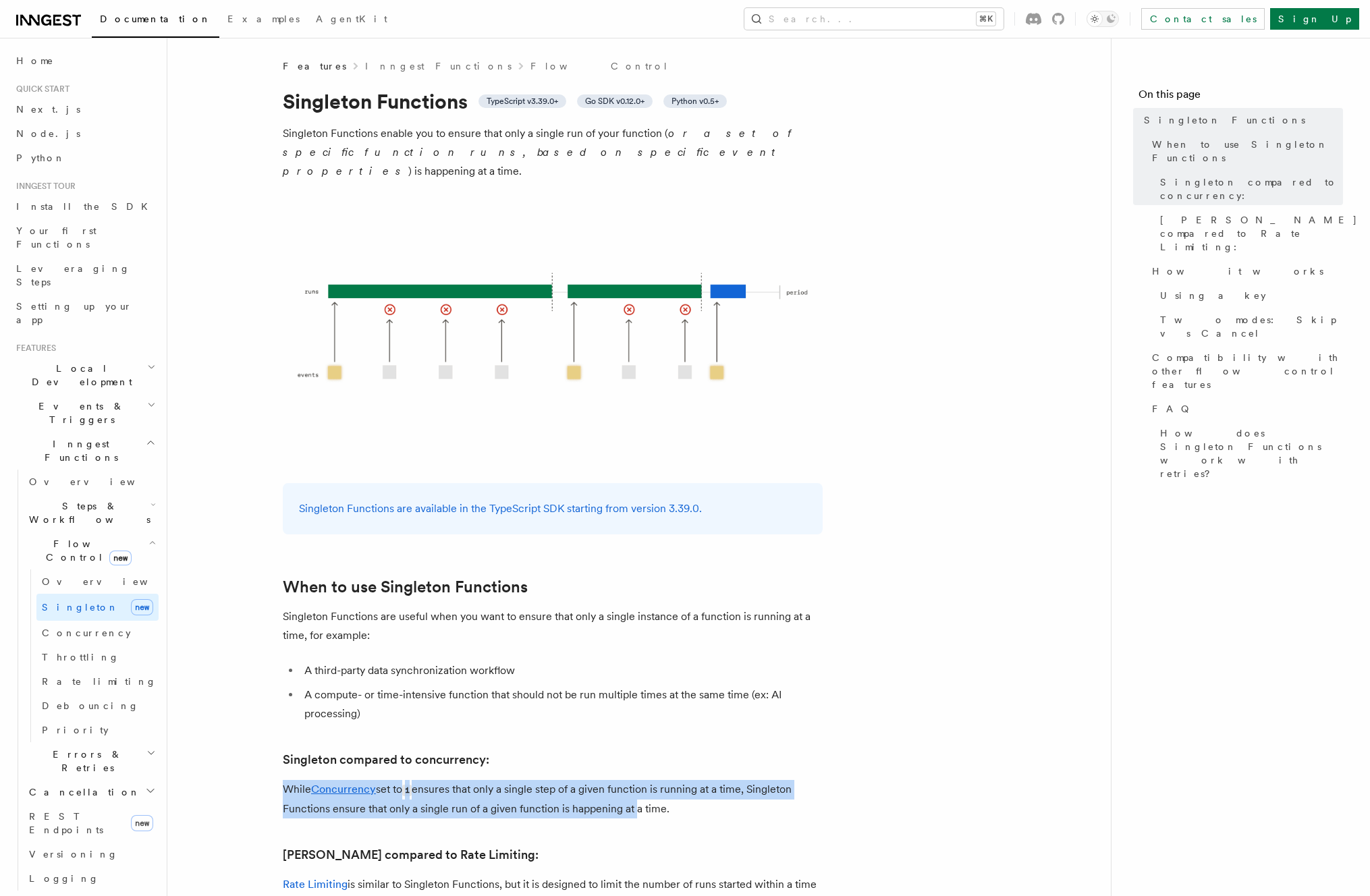
drag, startPoint x: 631, startPoint y: 783, endPoint x: 631, endPoint y: 761, distance: 22.0
click at [631, 780] on p "While Concurrency set to 1 ensures that only a single step of a given function …" at bounding box center [553, 799] width 540 height 39
drag
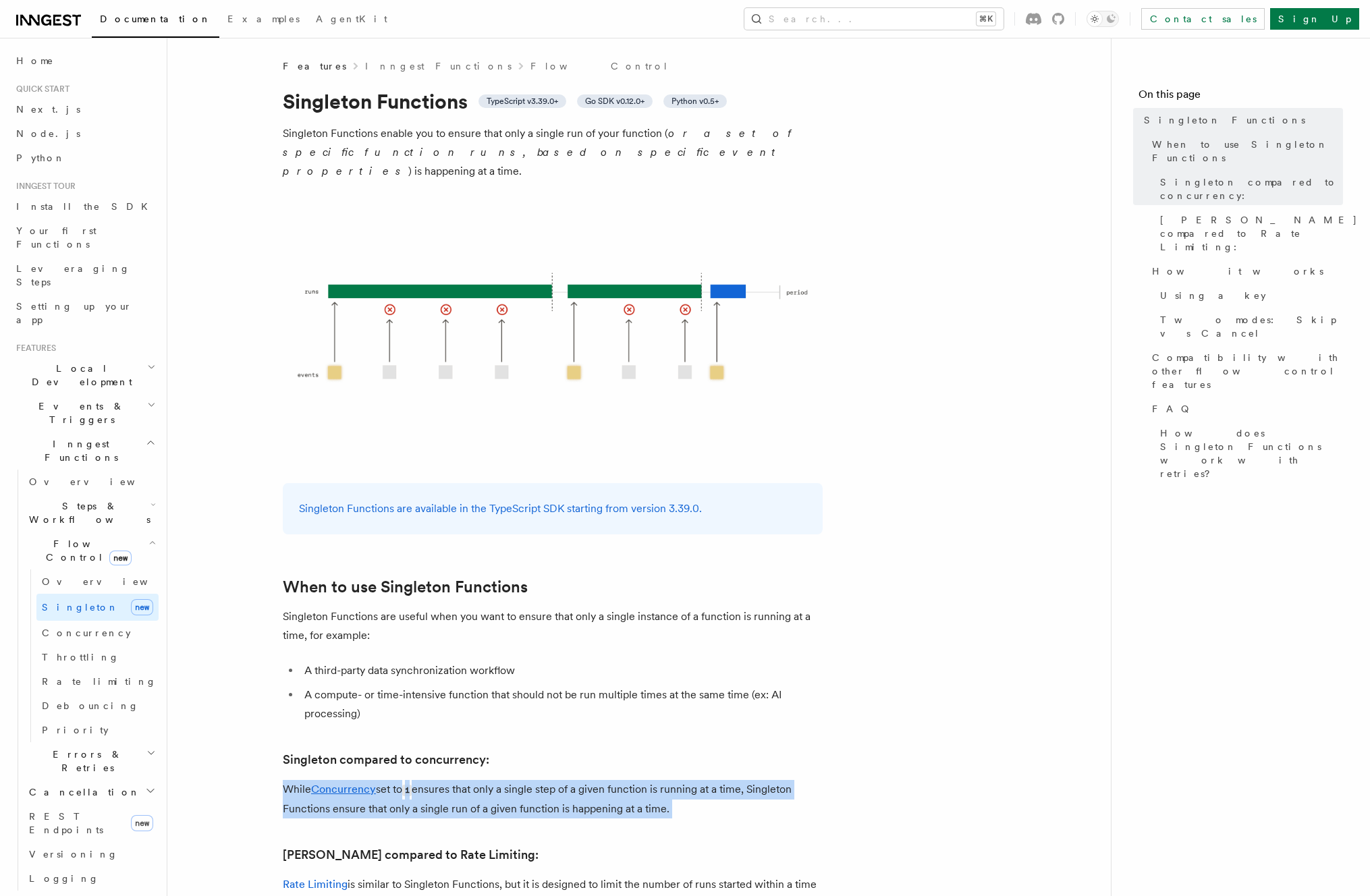
click at [672, 784] on p "While Concurrency set to 1 ensures that only a single step of a given function …" at bounding box center [553, 799] width 540 height 39
click at [680, 791] on p "While Concurrency set to 1 ensures that only a single step of a given function …" at bounding box center [553, 799] width 540 height 39
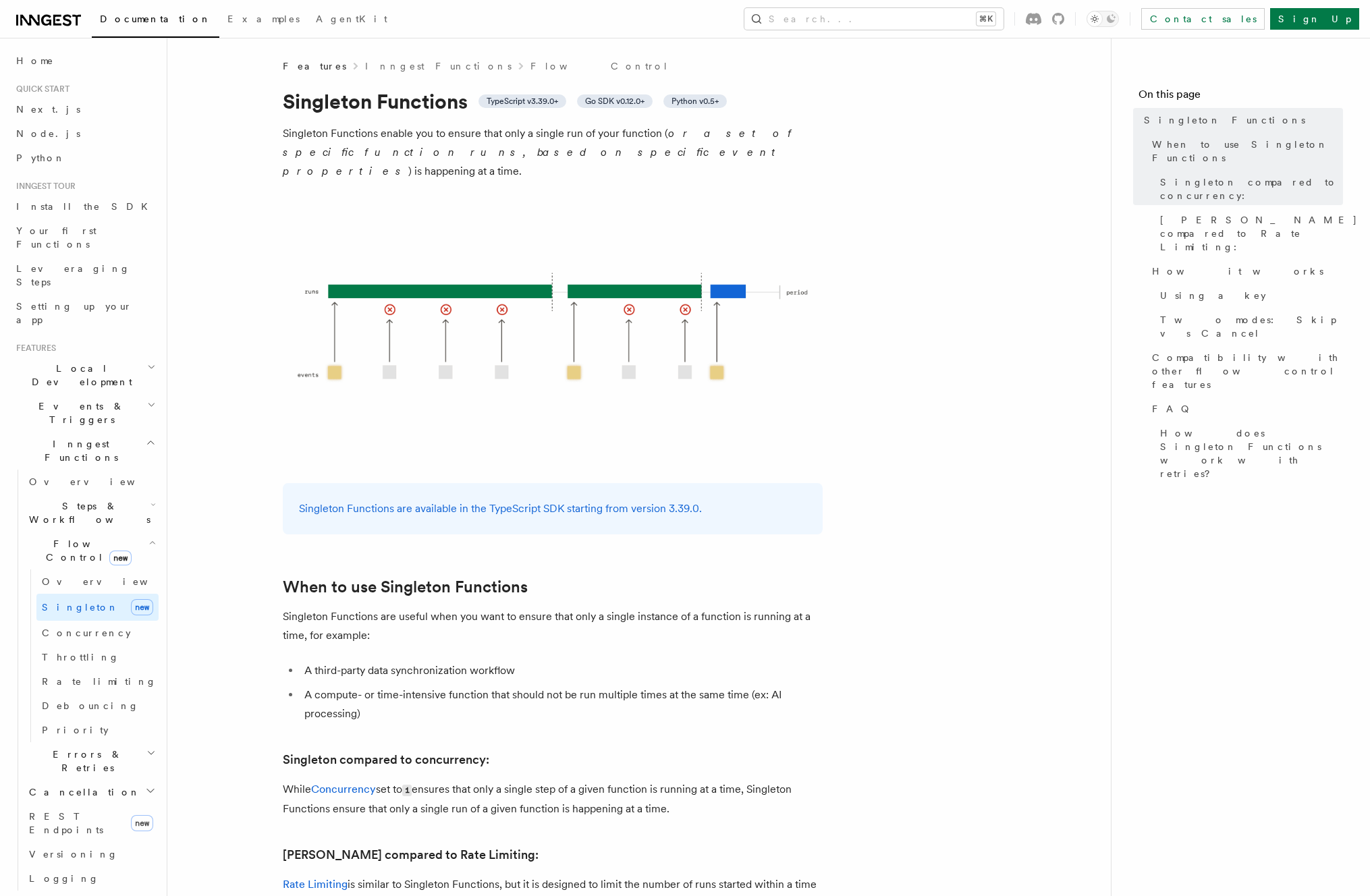
click at [678, 750] on h3 "Singleton compared to concurrency:" at bounding box center [553, 759] width 540 height 19
click at [682, 780] on p "While Concurrency set to 1 ensures that only a single step of a given function …" at bounding box center [553, 799] width 540 height 39
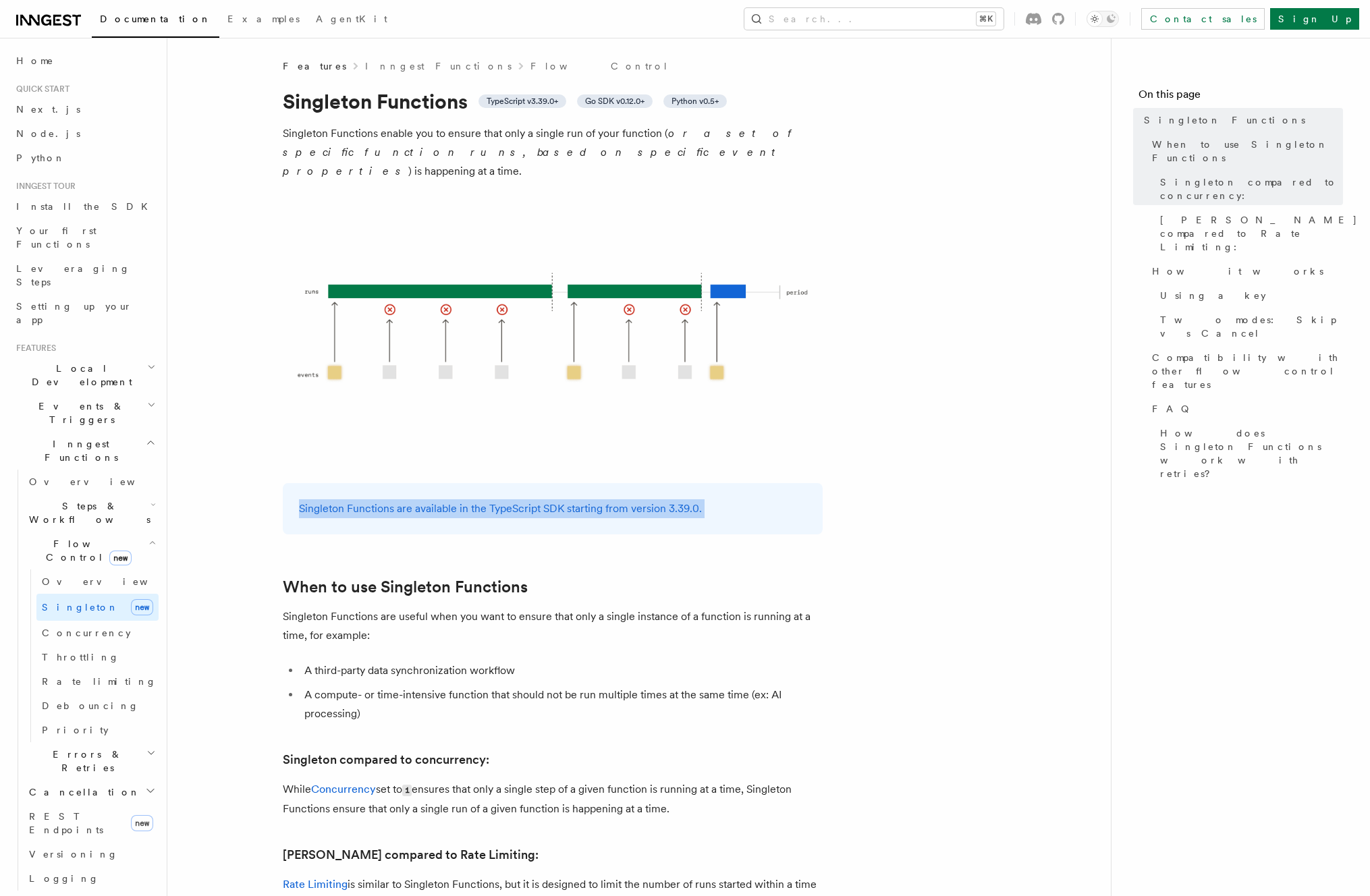
drag, startPoint x: 815, startPoint y: 504, endPoint x: 758, endPoint y: 456, distance: 74.5
drag, startPoint x: 758, startPoint y: 456, endPoint x: 769, endPoint y: 481, distance: 27.3
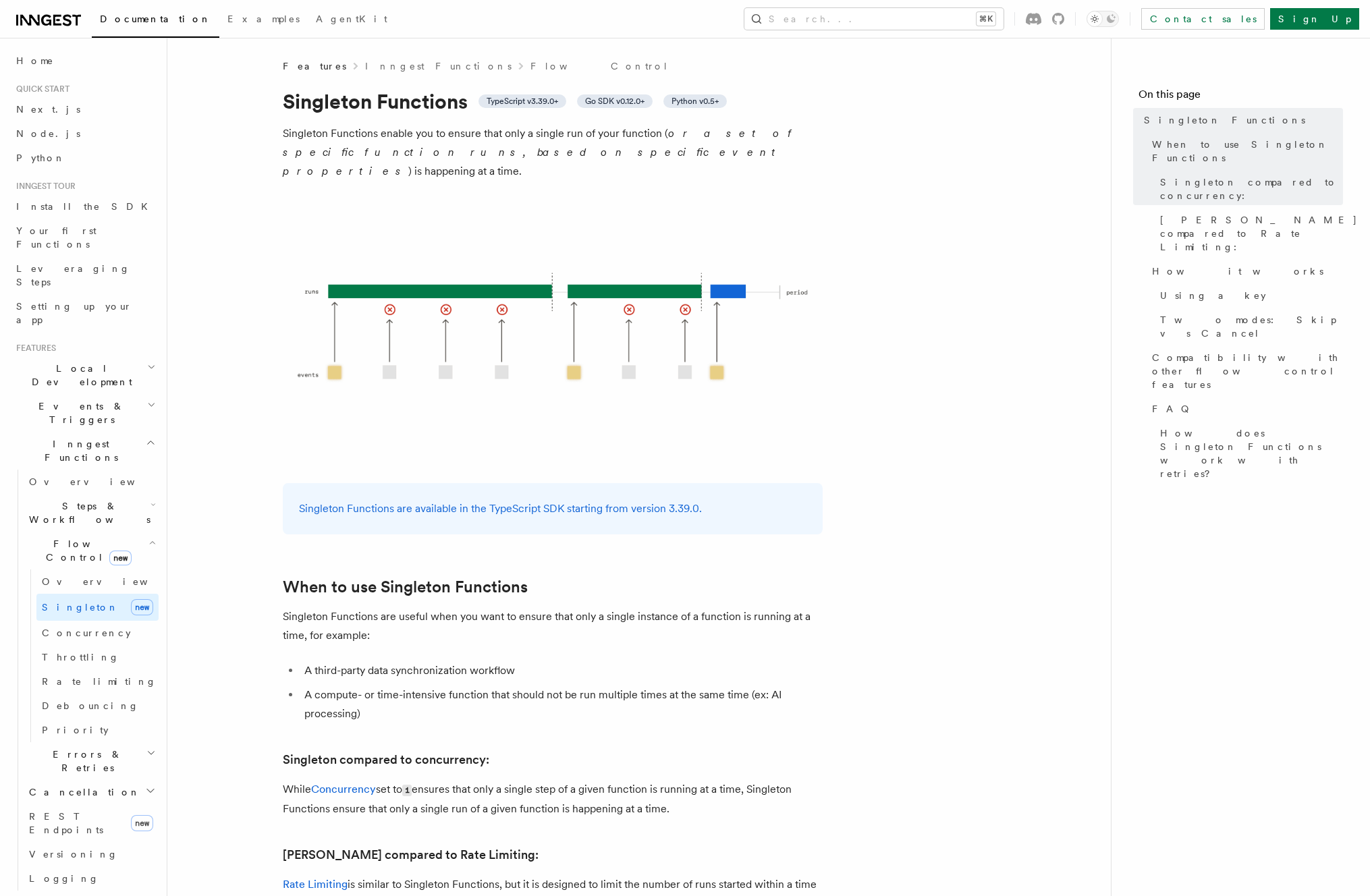
click at [770, 499] on p "Singleton Functions are available in the TypeScript SDK starting from version 3…" at bounding box center [552, 508] width 507 height 19
